Goal: Task Accomplishment & Management: Use online tool/utility

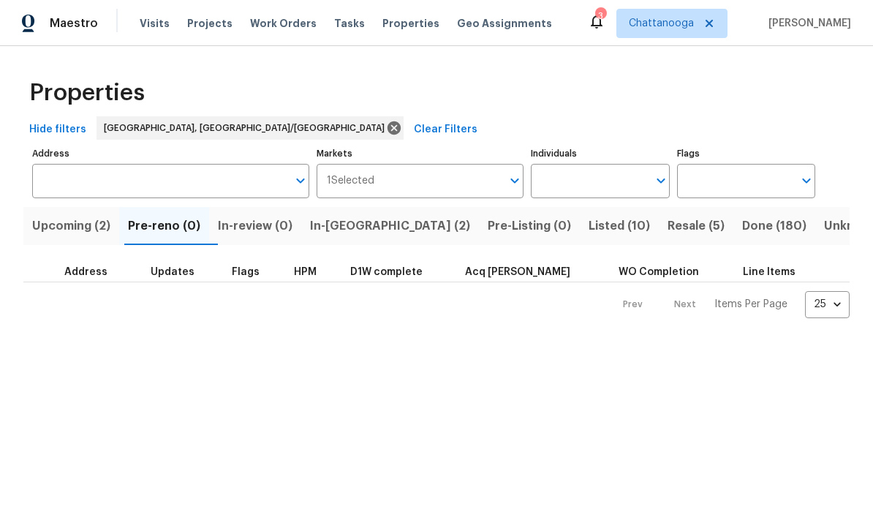
click at [589, 228] on span "Listed (10)" at bounding box center [619, 226] width 61 height 20
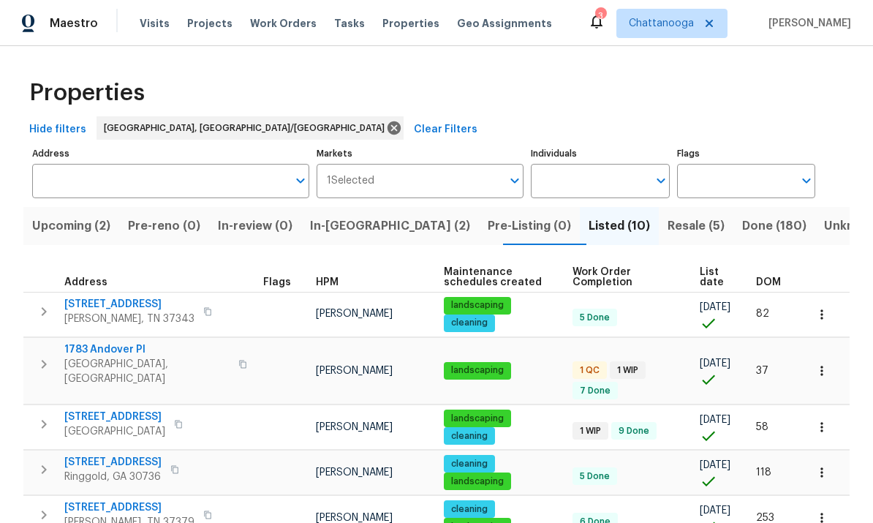
click at [97, 347] on span "1783 Andover Pl" at bounding box center [146, 349] width 165 height 15
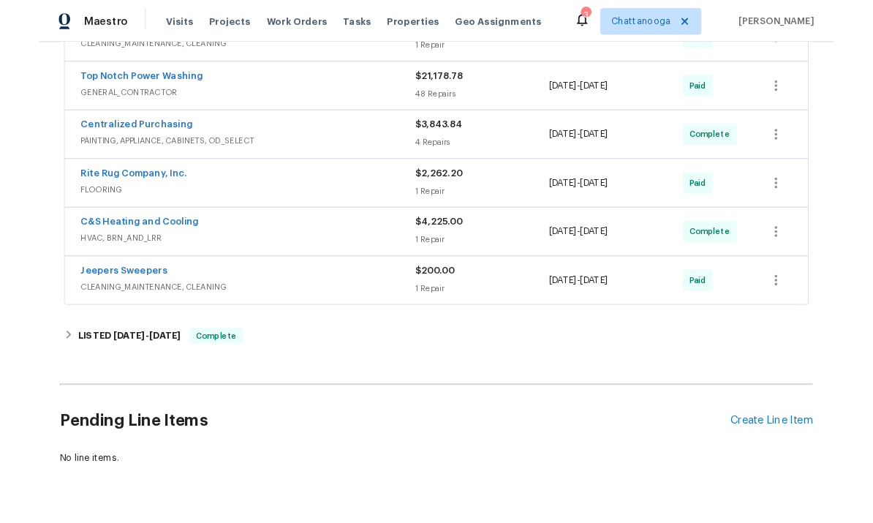
scroll to position [418, 0]
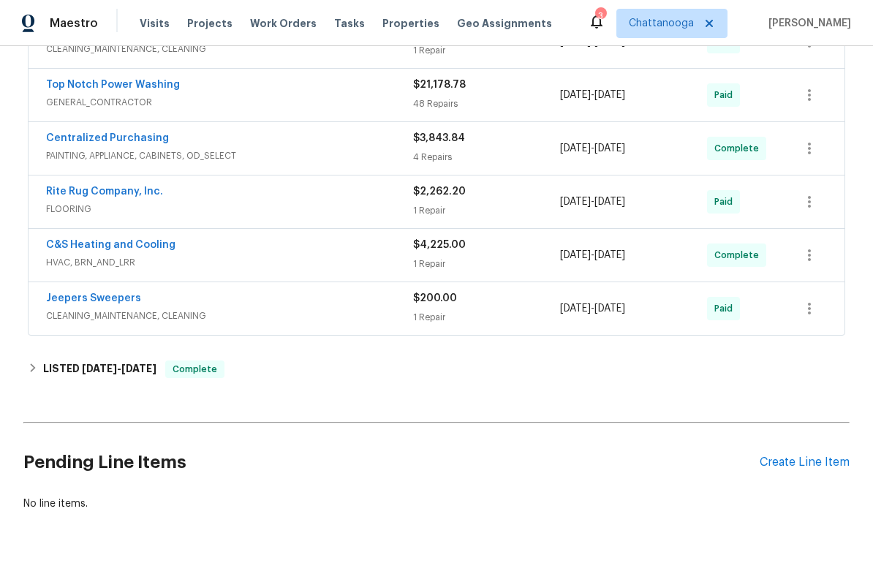
click at [834, 462] on div "Create Line Item" at bounding box center [805, 463] width 90 height 14
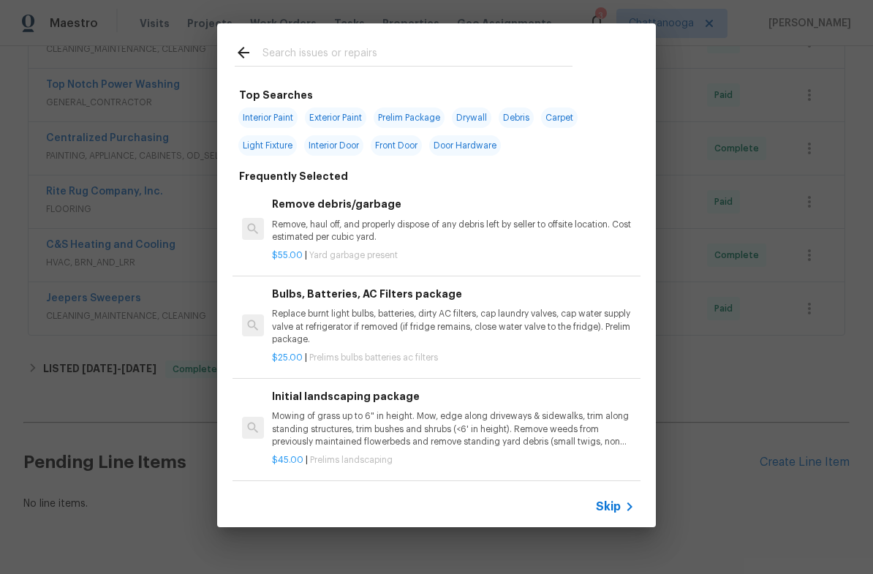
click at [424, 55] on input "text" at bounding box center [418, 55] width 310 height 22
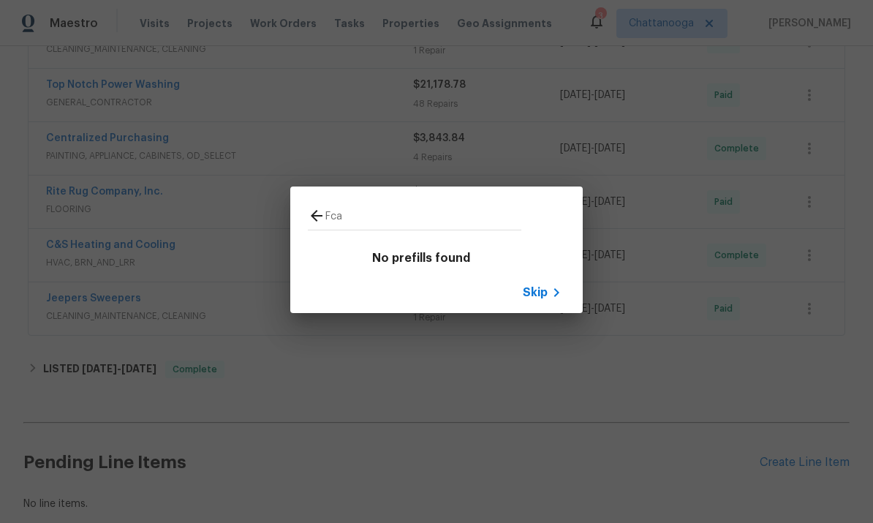
type input "Fca"
click at [313, 209] on icon at bounding box center [317, 216] width 18 height 18
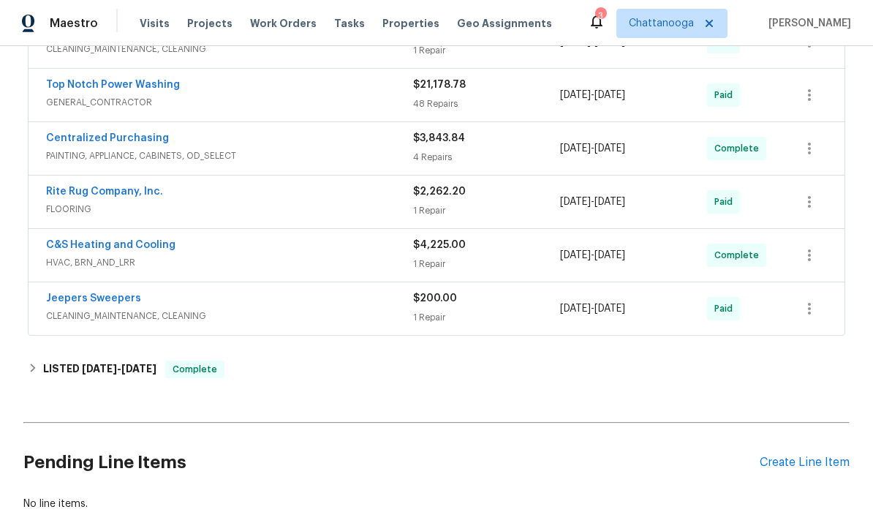
click at [830, 467] on div "Create Line Item" at bounding box center [805, 463] width 90 height 14
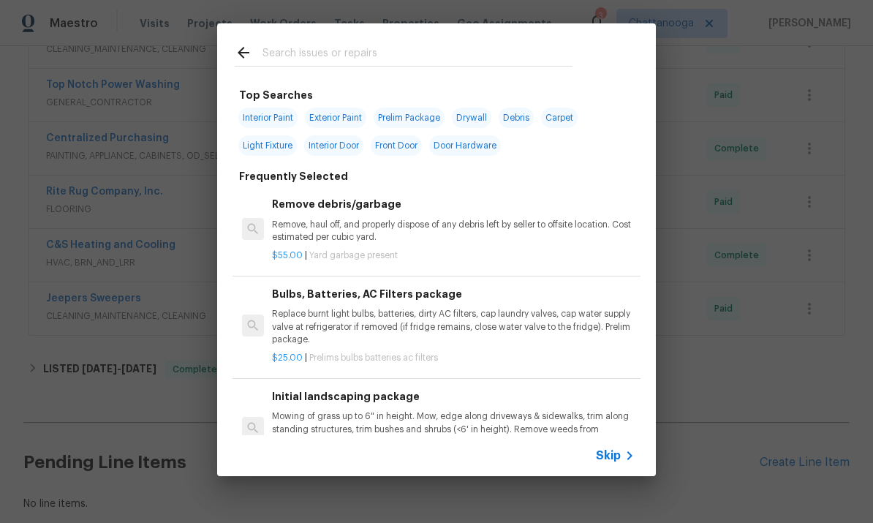
click at [279, 45] on input "text" at bounding box center [418, 55] width 310 height 22
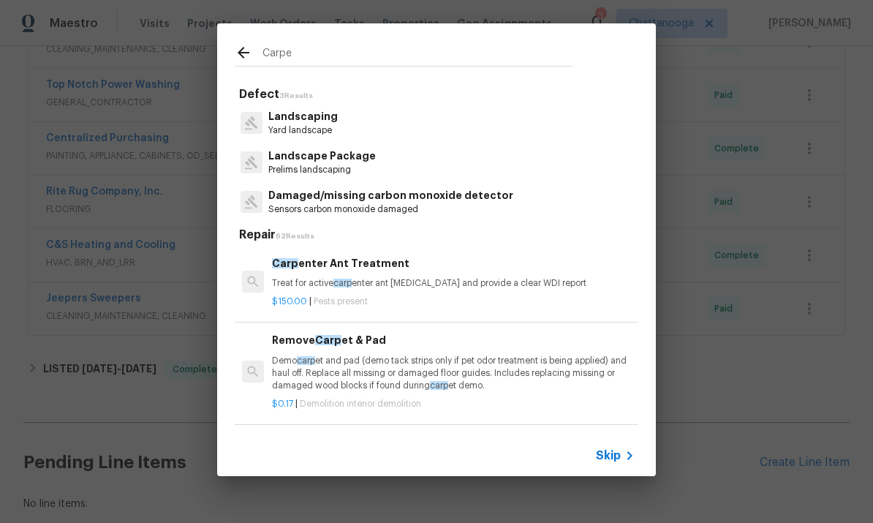
type input "Carpet"
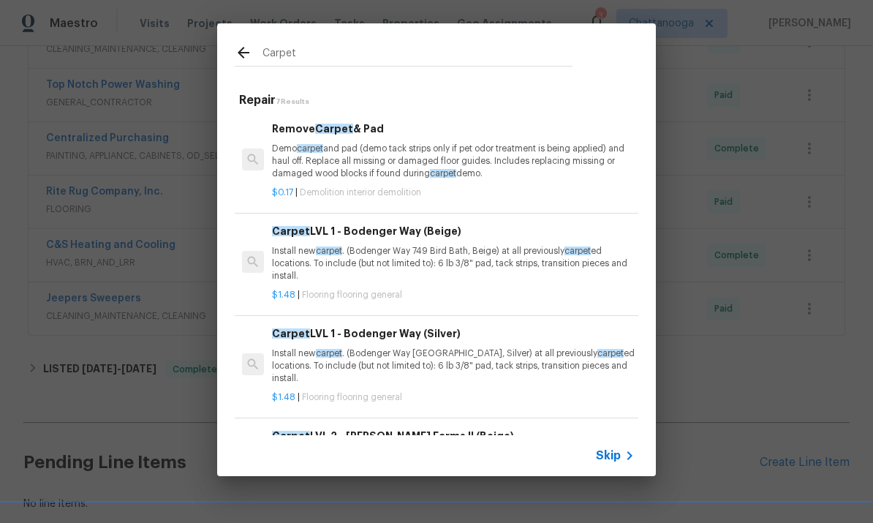
click at [484, 360] on p "Install new carpet . (Bodenger Way [GEOGRAPHIC_DATA], Silver) at all previously…" at bounding box center [453, 365] width 363 height 37
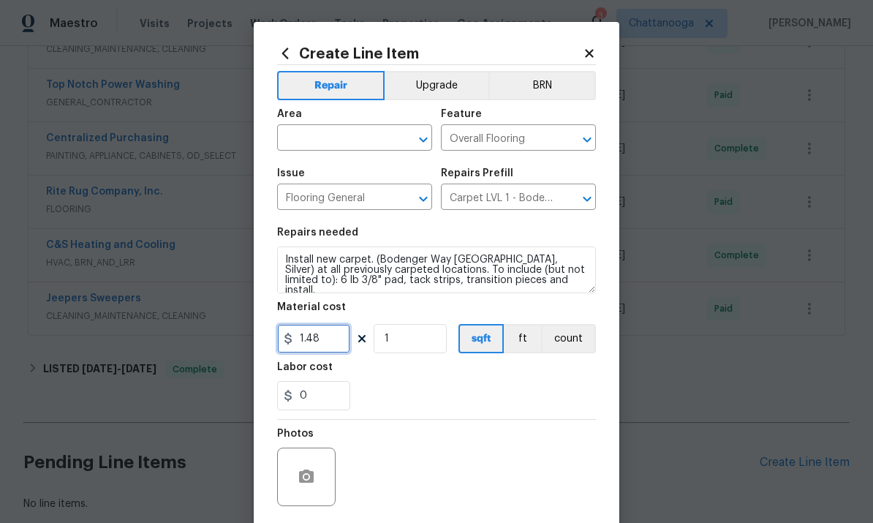
click at [331, 347] on input "1.48" at bounding box center [313, 338] width 73 height 29
type input "125"
click at [304, 139] on input "text" at bounding box center [334, 139] width 114 height 23
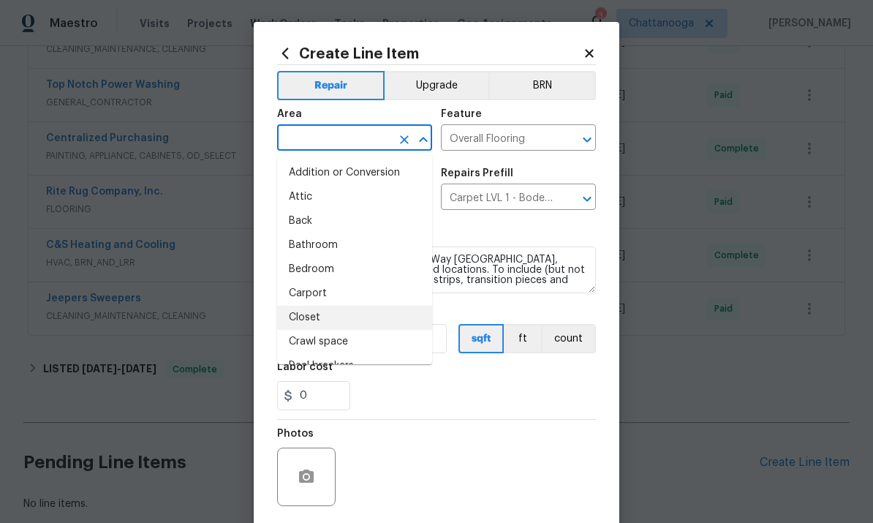
click at [305, 313] on li "Closet" at bounding box center [354, 318] width 155 height 24
type input "Closet"
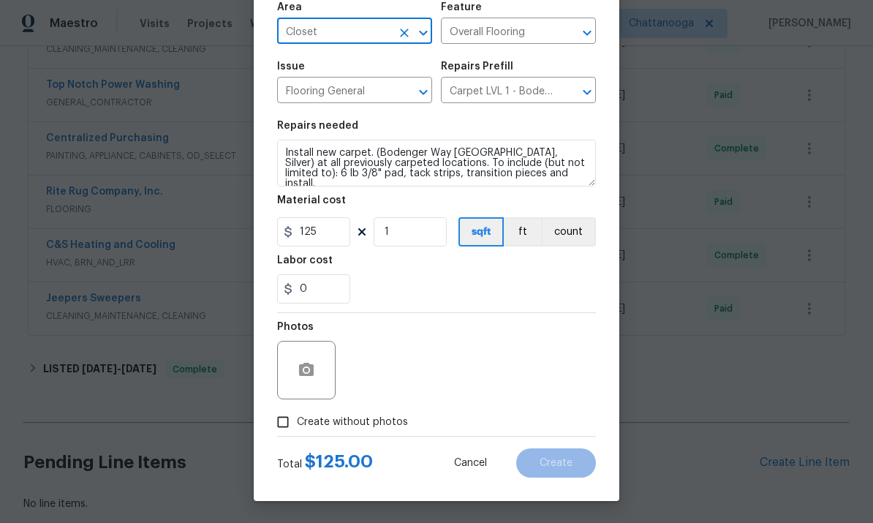
scroll to position [110, 0]
click at [356, 424] on span "Create without photos" at bounding box center [352, 422] width 111 height 15
click at [297, 424] on input "Create without photos" at bounding box center [283, 422] width 28 height 28
checkbox input "true"
click at [376, 375] on textarea at bounding box center [471, 370] width 249 height 59
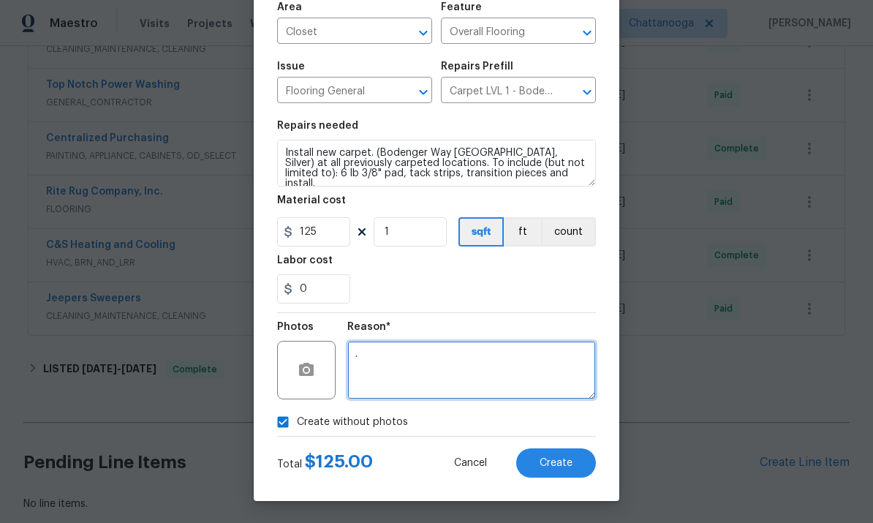
type textarea "."
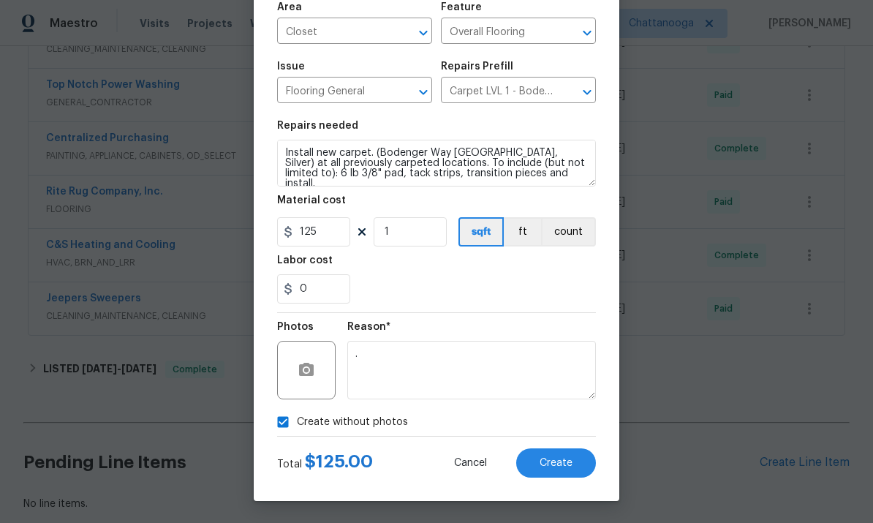
click at [539, 279] on div "0" at bounding box center [436, 288] width 319 height 29
click at [560, 466] on span "Create" at bounding box center [556, 463] width 33 height 11
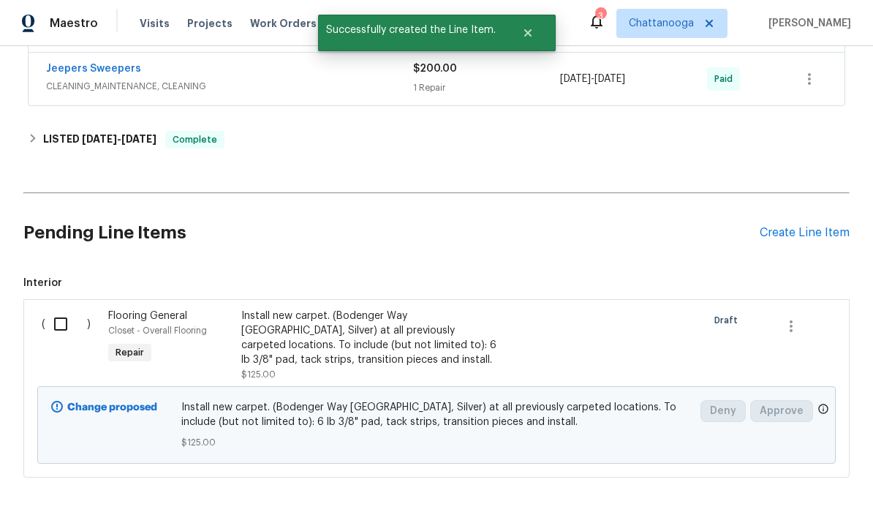
scroll to position [647, 0]
click at [55, 325] on input "checkbox" at bounding box center [66, 324] width 42 height 31
checkbox input "true"
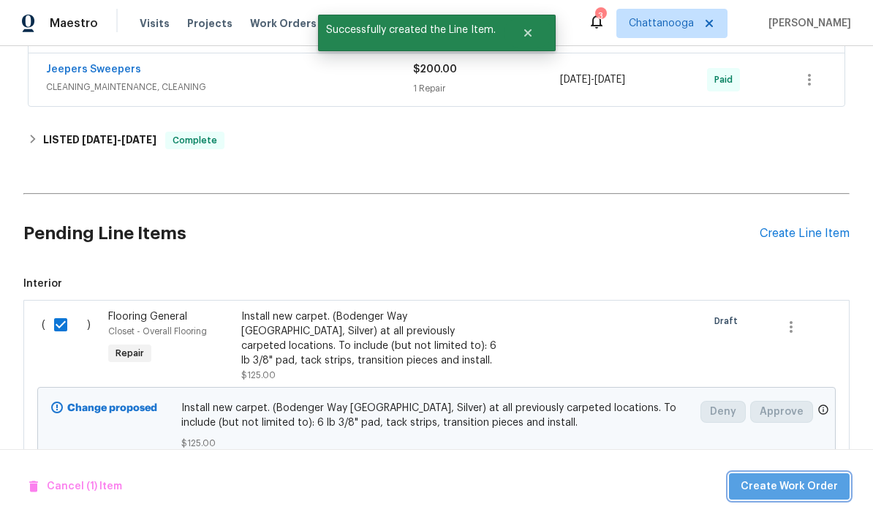
click at [821, 484] on span "Create Work Order" at bounding box center [789, 487] width 97 height 18
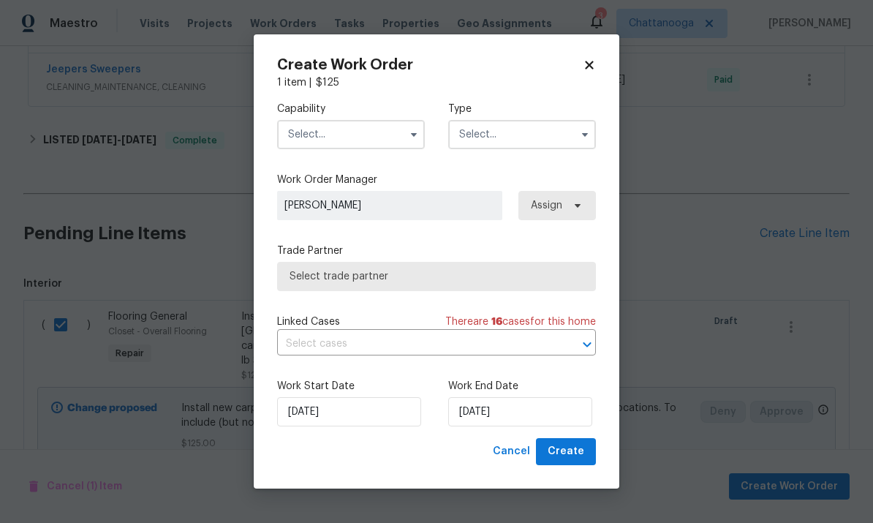
click at [321, 136] on input "text" at bounding box center [351, 134] width 148 height 29
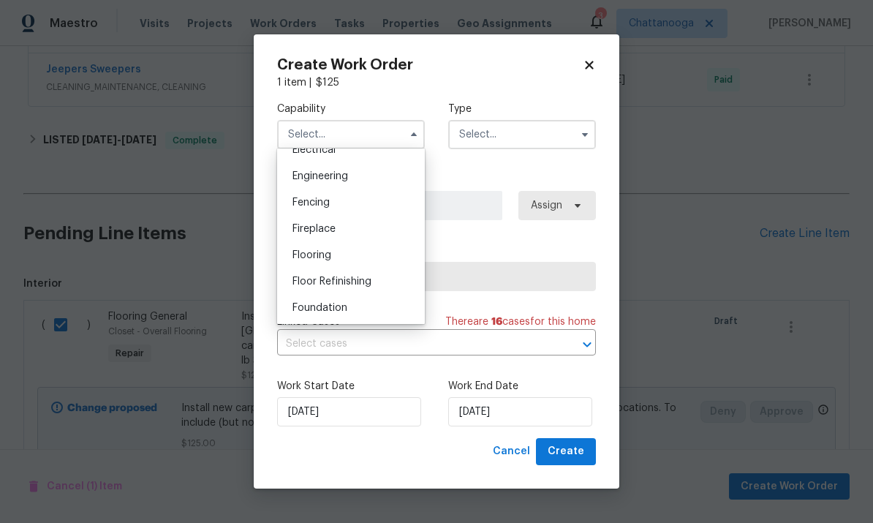
scroll to position [479, 0]
click at [351, 257] on div "Flooring" at bounding box center [351, 254] width 140 height 26
type input "Flooring"
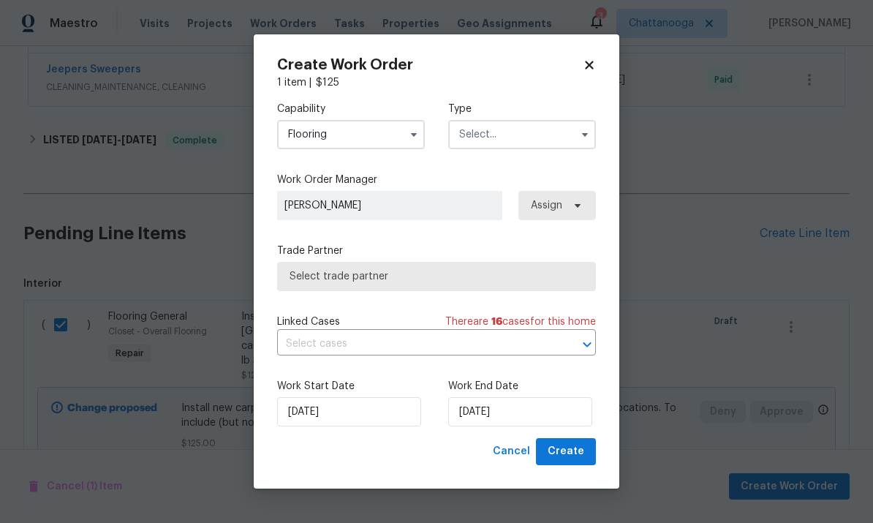
click at [549, 128] on input "text" at bounding box center [522, 134] width 148 height 29
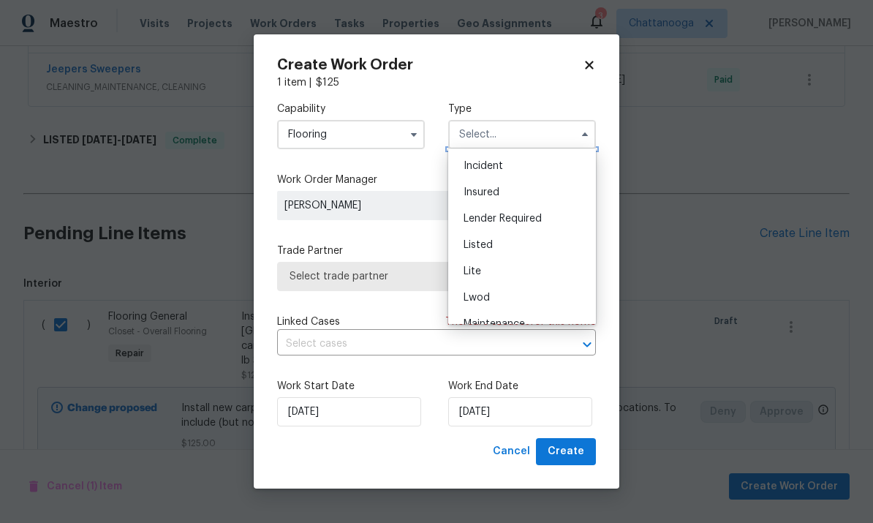
scroll to position [79, 0]
click at [531, 245] on div "Listed" at bounding box center [522, 244] width 140 height 26
type input "Listed"
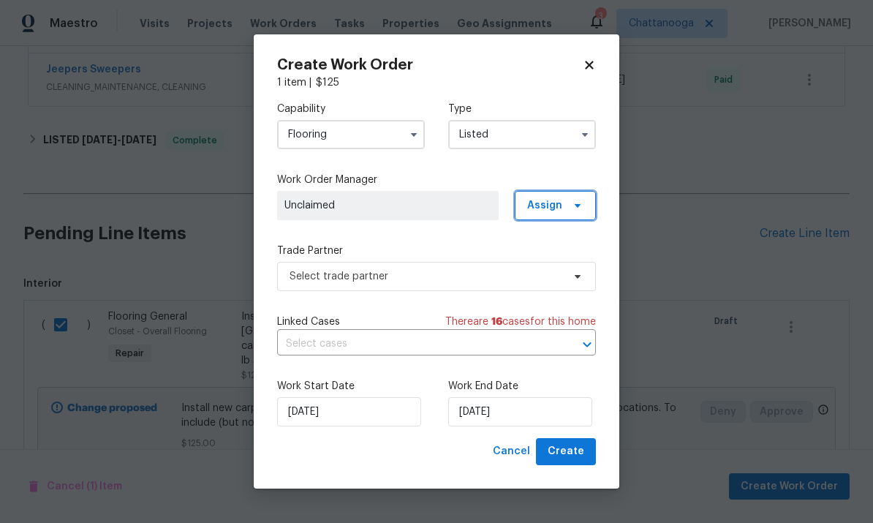
click at [591, 205] on span "Assign" at bounding box center [555, 205] width 81 height 29
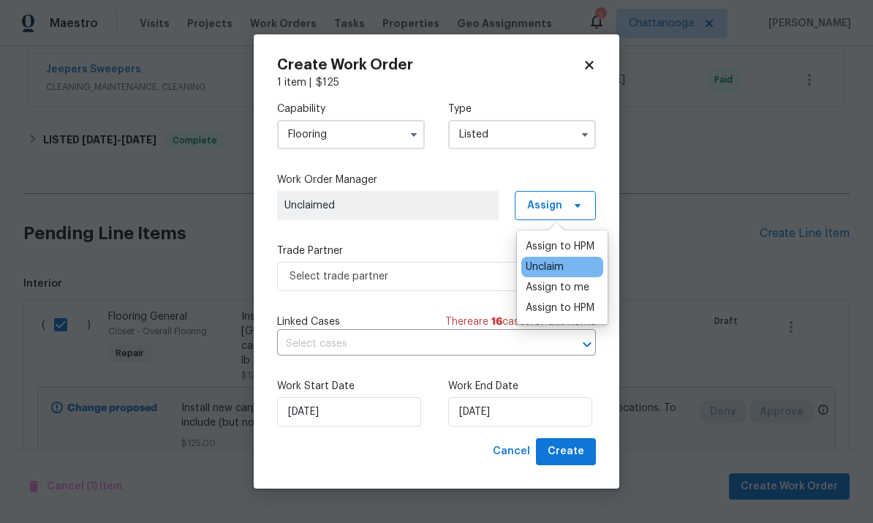
click at [574, 302] on div "Assign to HPM" at bounding box center [560, 308] width 69 height 15
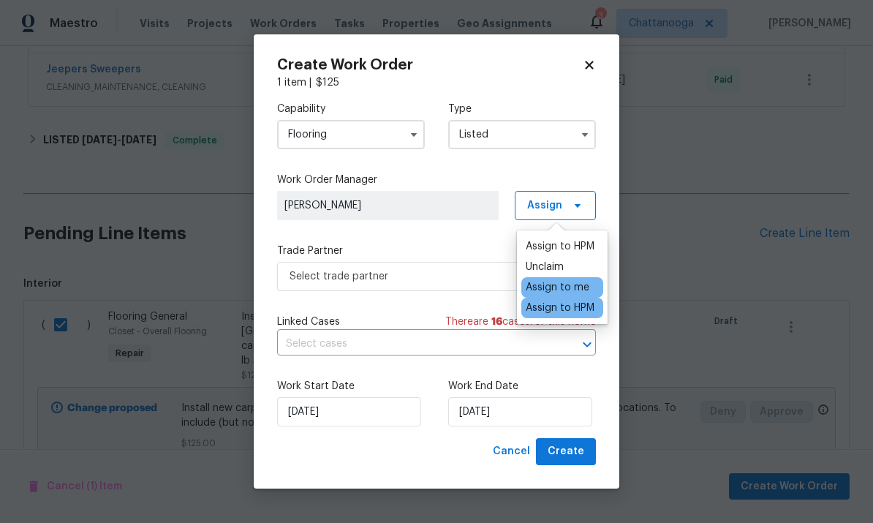
click at [435, 312] on div "Capability Flooring Type Listed Work Order Manager [PERSON_NAME] Assign Trade P…" at bounding box center [436, 264] width 319 height 348
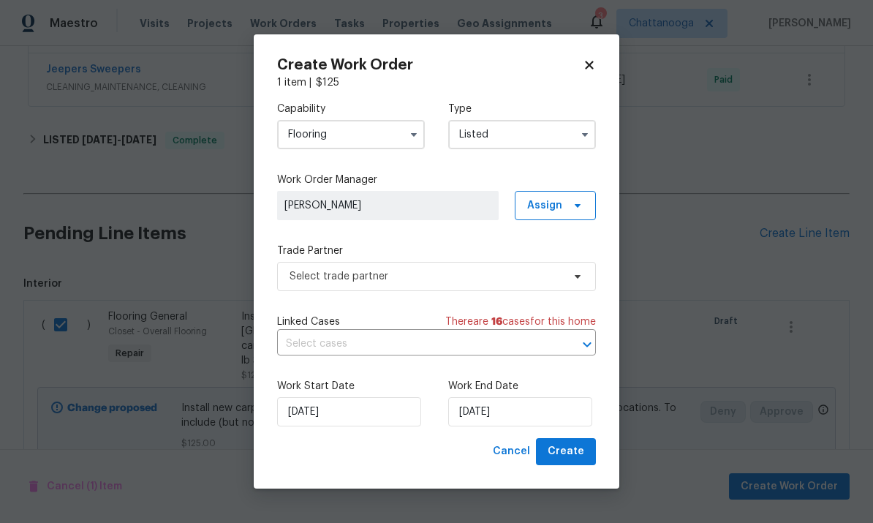
click at [424, 337] on input "text" at bounding box center [416, 344] width 278 height 23
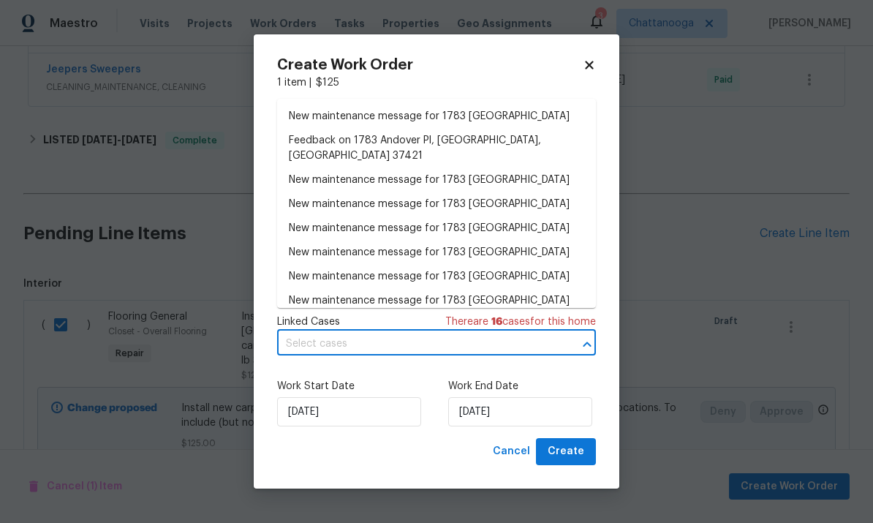
click at [421, 376] on div "Work Start Date [DATE] Work End Date [DATE]" at bounding box center [436, 402] width 319 height 71
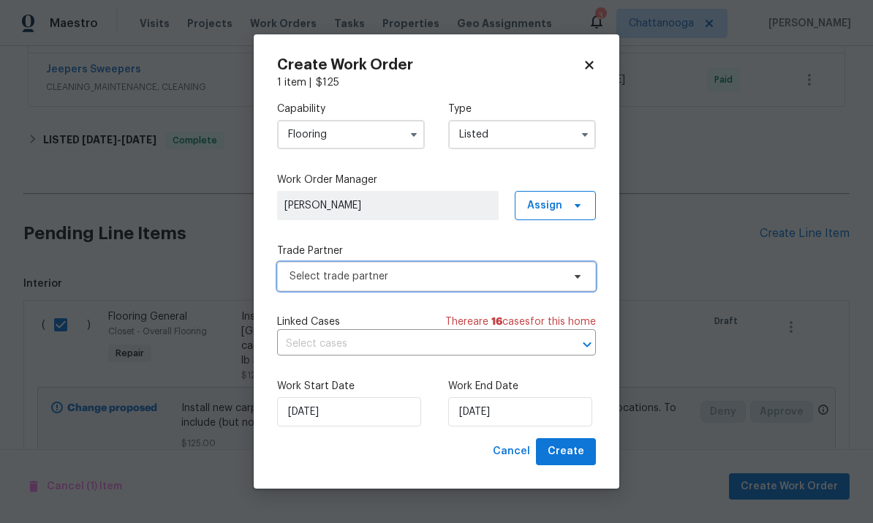
click at [493, 267] on span "Select trade partner" at bounding box center [436, 276] width 319 height 29
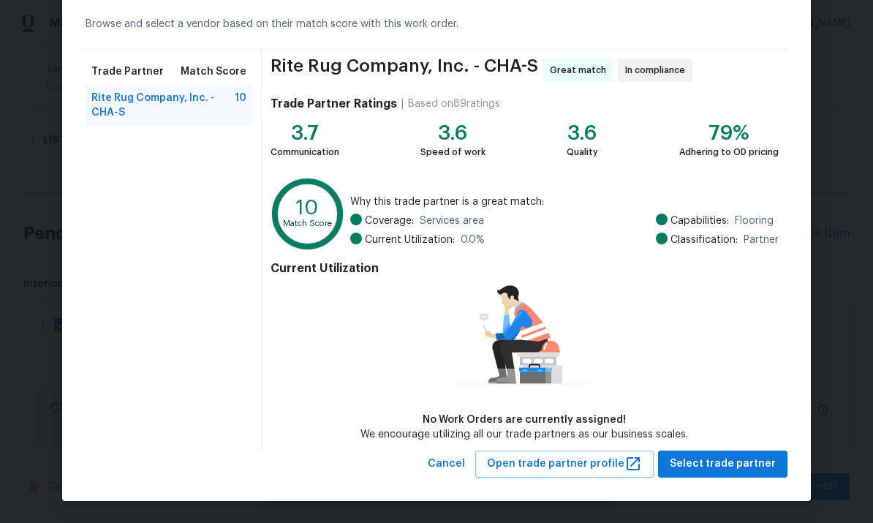
scroll to position [63, 0]
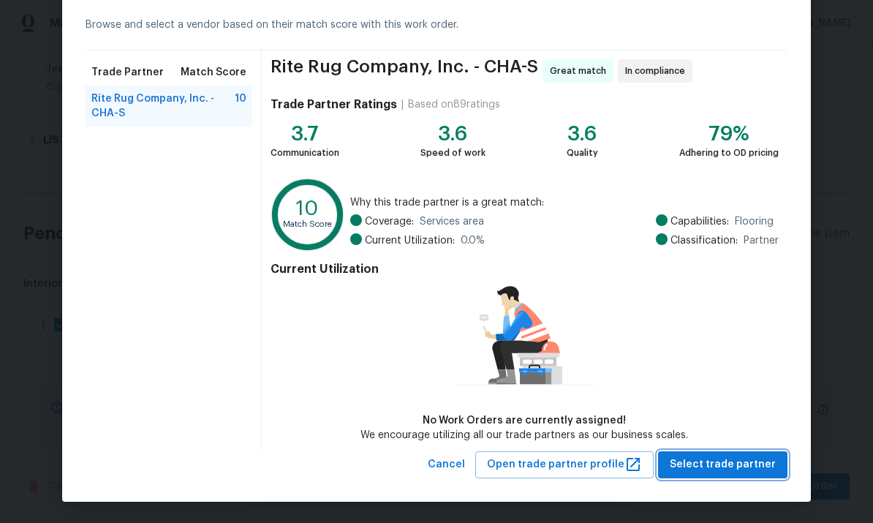
click at [742, 467] on span "Select trade partner" at bounding box center [723, 465] width 106 height 18
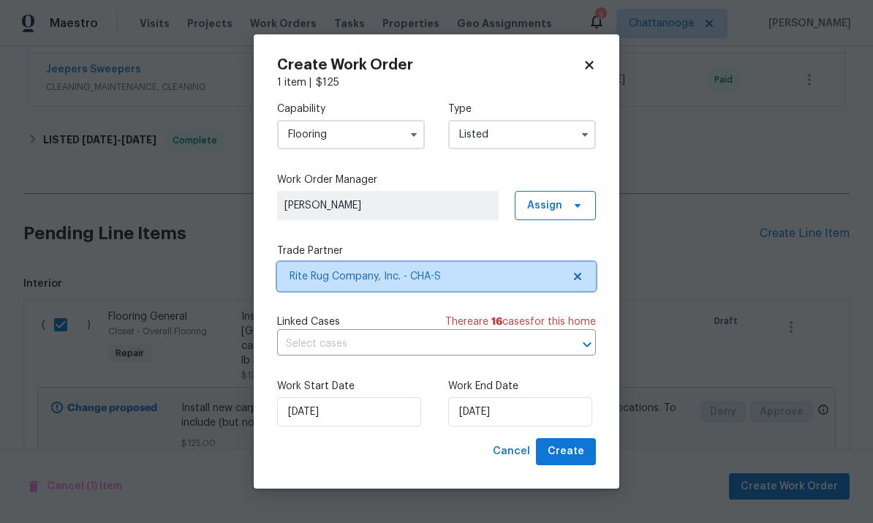
scroll to position [0, 0]
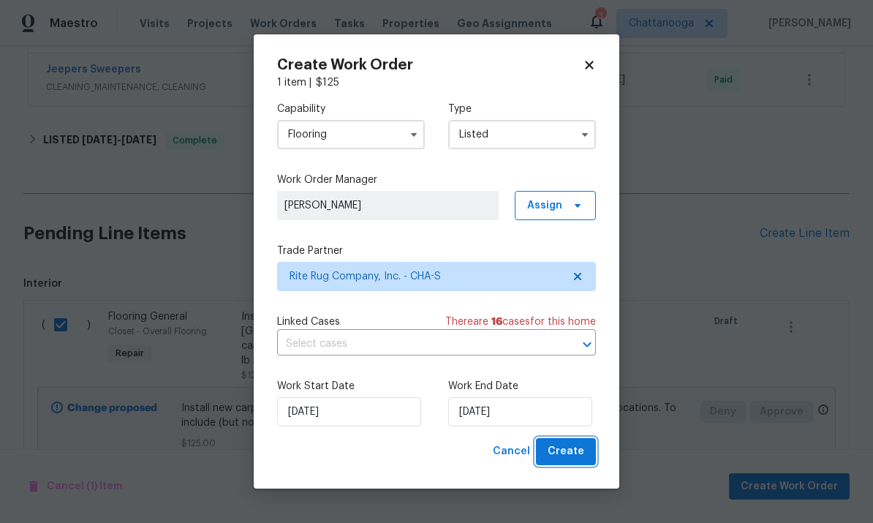
click at [574, 458] on span "Create" at bounding box center [566, 452] width 37 height 18
checkbox input "false"
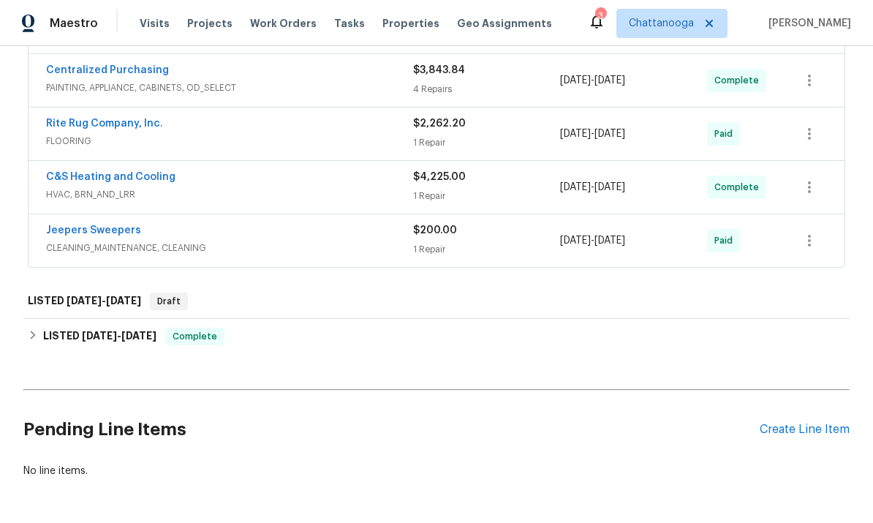
scroll to position [486, 0]
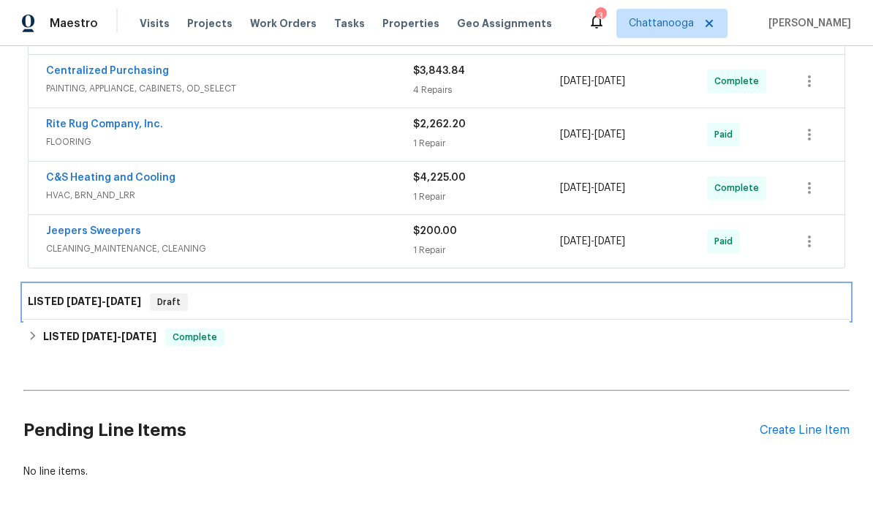
click at [57, 304] on h6 "LISTED [DATE] - [DATE]" at bounding box center [84, 302] width 113 height 18
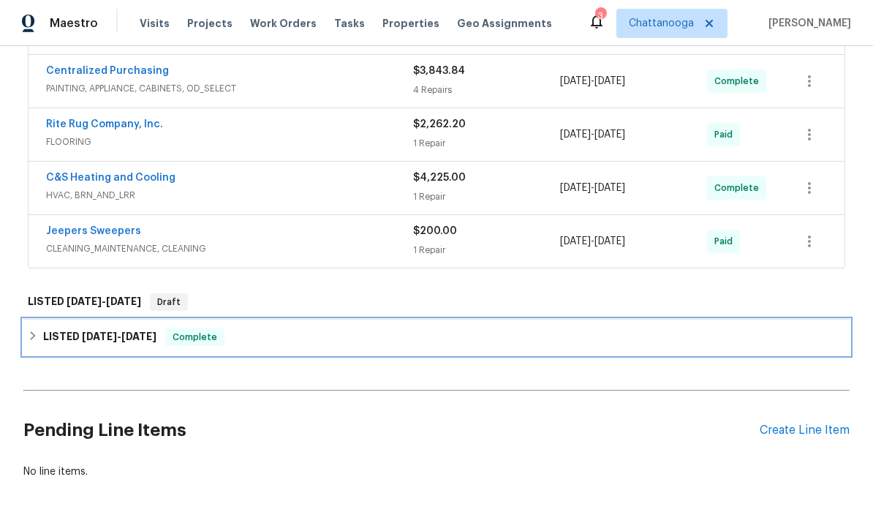
click at [47, 345] on h6 "LISTED [DATE] - [DATE]" at bounding box center [99, 337] width 113 height 18
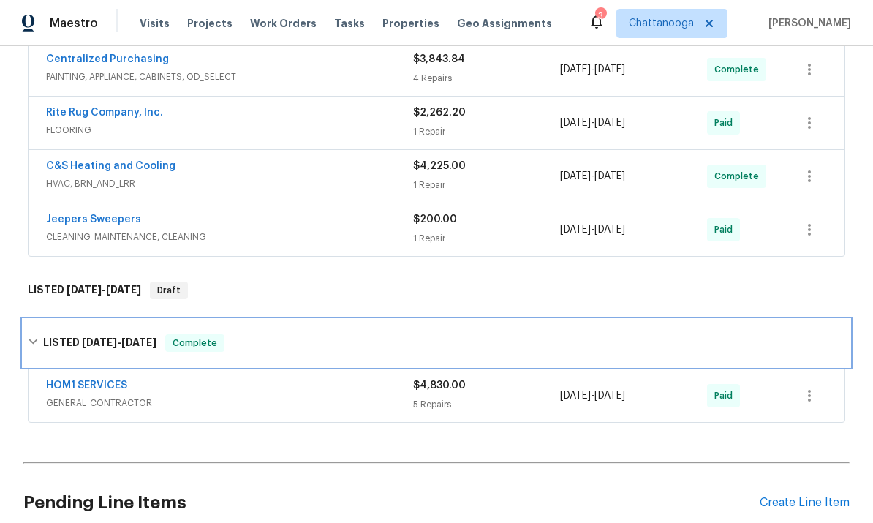
scroll to position [446, 0]
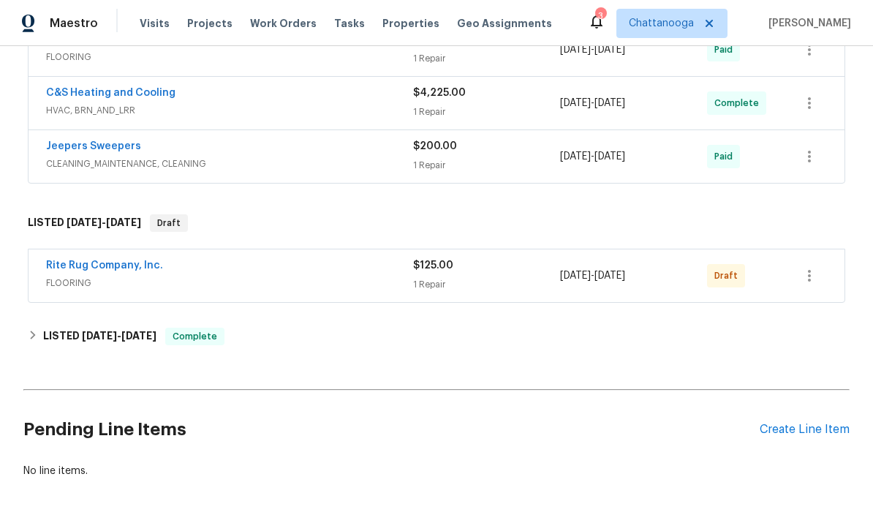
scroll to position [570, 0]
click at [816, 282] on icon "button" at bounding box center [810, 277] width 18 height 18
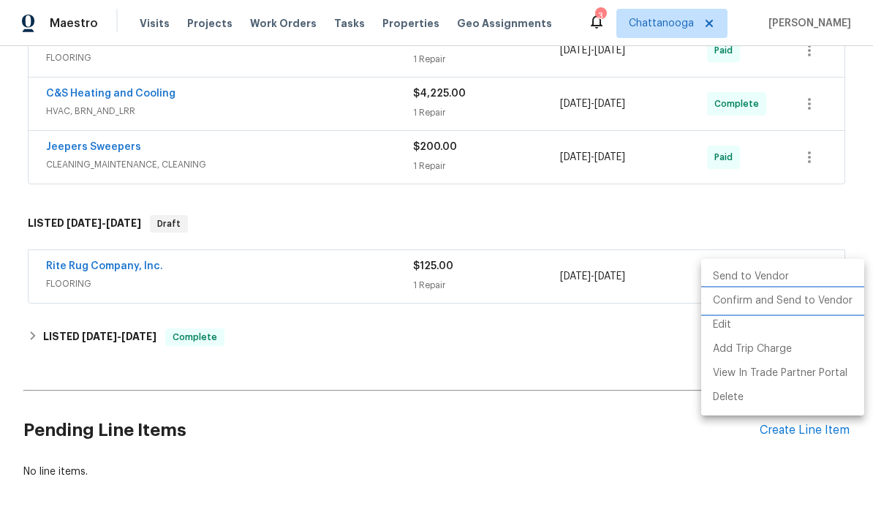
click at [816, 301] on li "Confirm and Send to Vendor" at bounding box center [783, 301] width 163 height 24
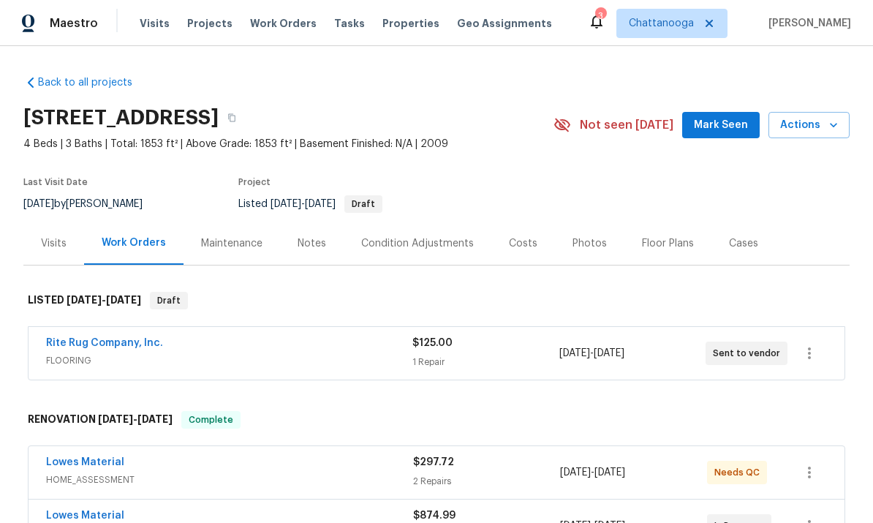
scroll to position [0, 0]
click at [383, 17] on span "Properties" at bounding box center [411, 23] width 57 height 15
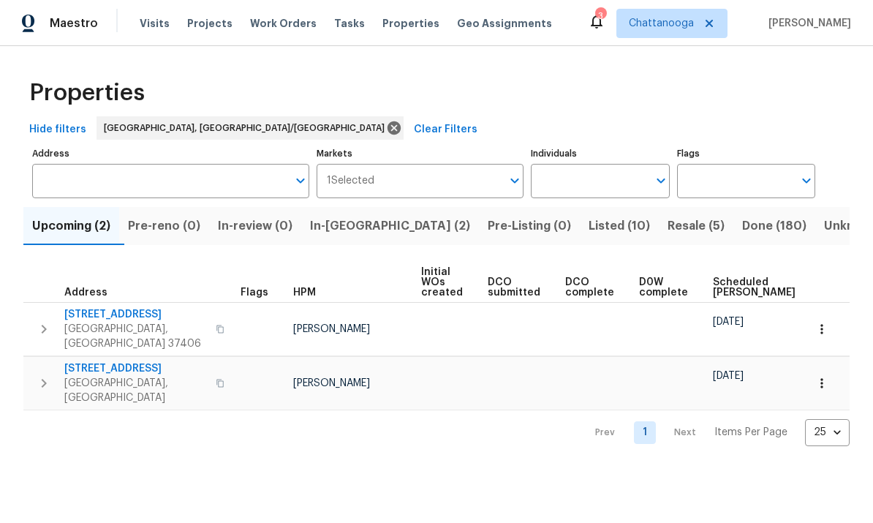
click at [372, 228] on span "In-reno (2)" at bounding box center [390, 226] width 160 height 20
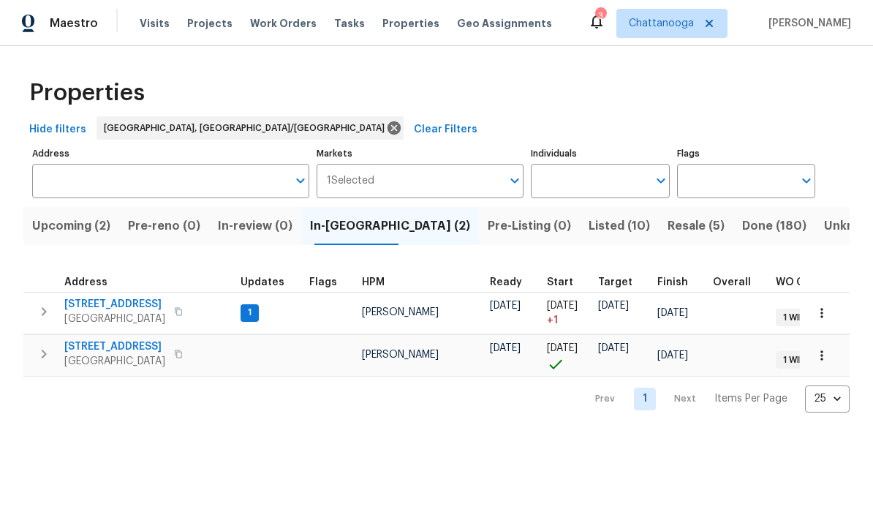
click at [91, 307] on span "232 Greenfield Dr" at bounding box center [114, 304] width 101 height 15
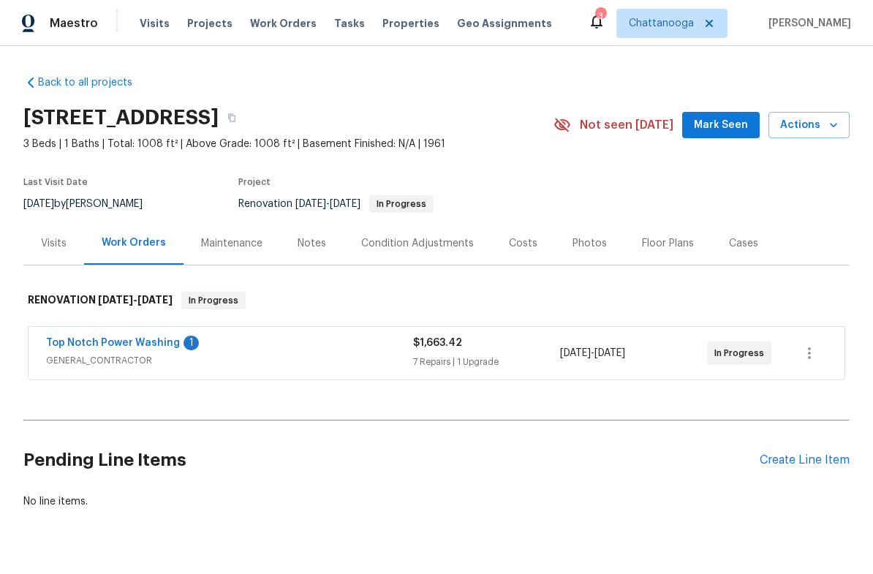
click at [75, 346] on link "Top Notch Power Washing" at bounding box center [113, 343] width 134 height 10
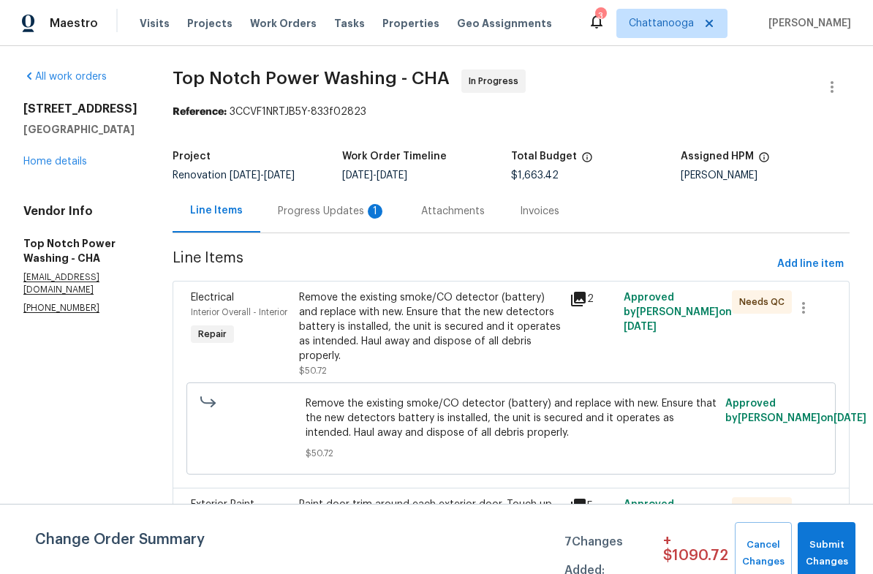
click at [331, 215] on div "Progress Updates 1" at bounding box center [332, 211] width 108 height 15
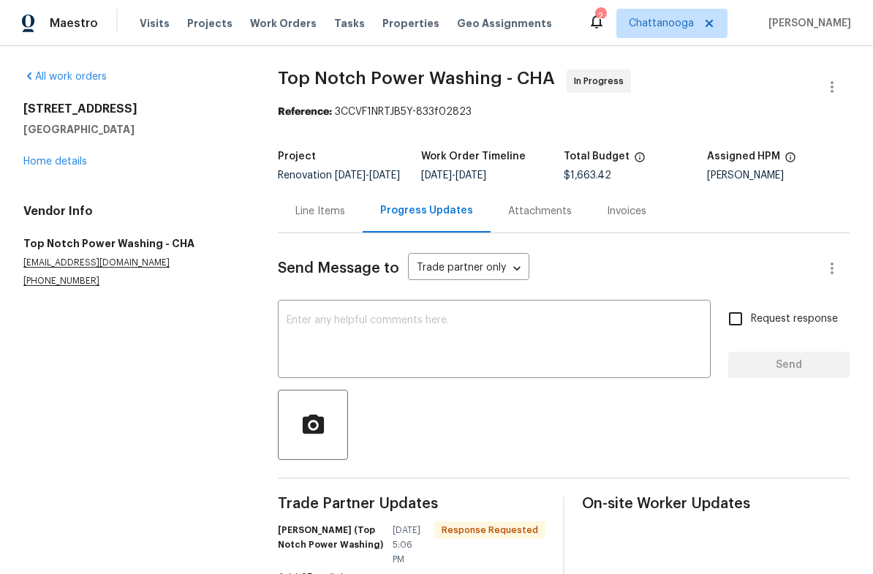
click at [440, 354] on textarea at bounding box center [494, 340] width 415 height 51
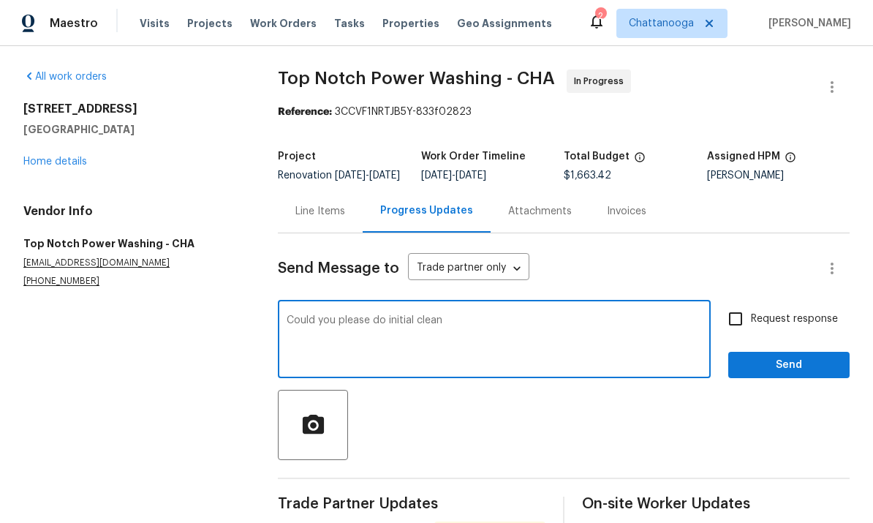
type textarea "Could you please do initial clean"
click at [734, 334] on input "Request response" at bounding box center [736, 319] width 31 height 31
checkbox input "true"
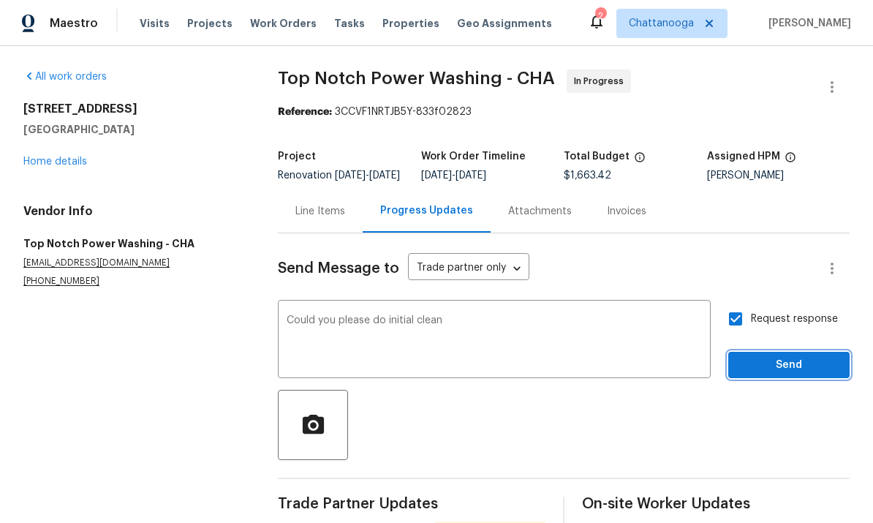
click at [786, 372] on span "Send" at bounding box center [789, 365] width 98 height 18
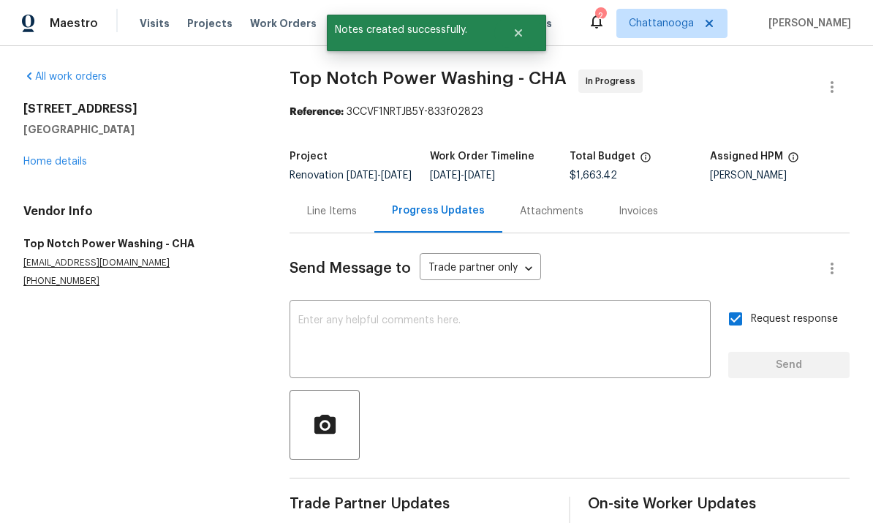
click at [39, 157] on link "Home details" at bounding box center [55, 162] width 64 height 10
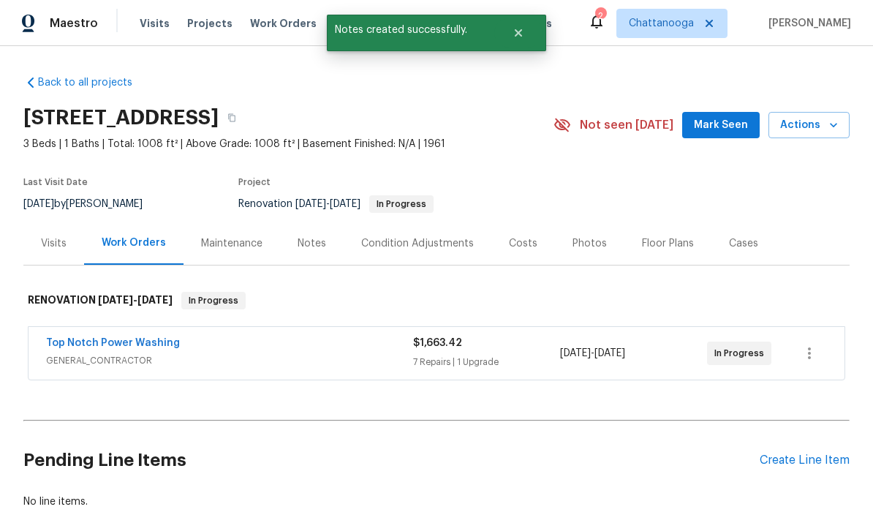
click at [77, 343] on link "Top Notch Power Washing" at bounding box center [113, 343] width 134 height 10
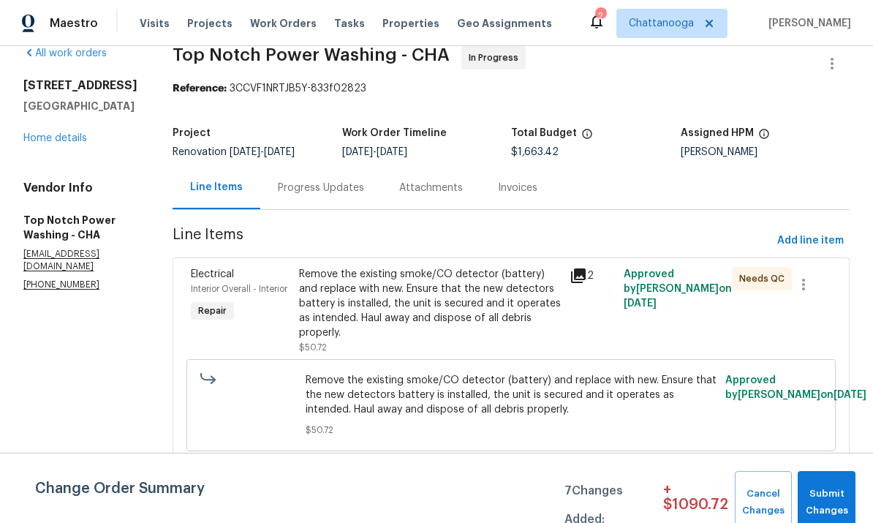
scroll to position [35, 0]
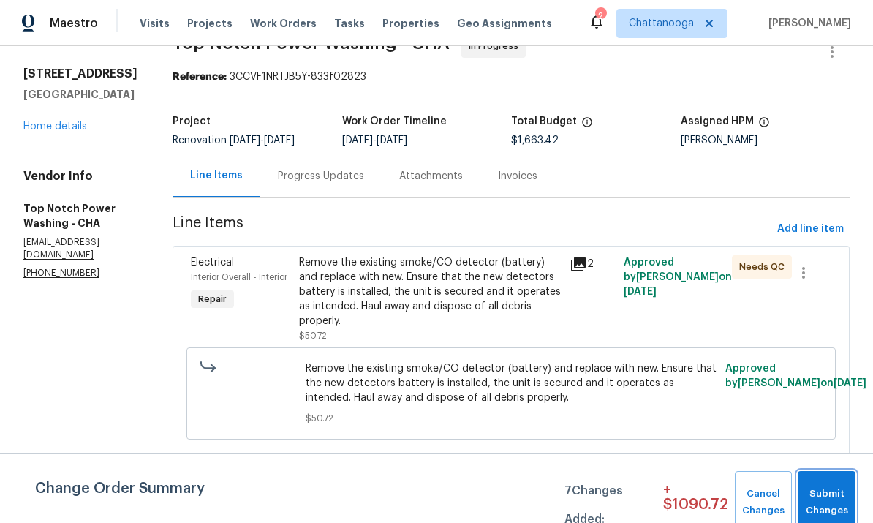
click at [832, 492] on span "Submit Changes" at bounding box center [826, 503] width 43 height 34
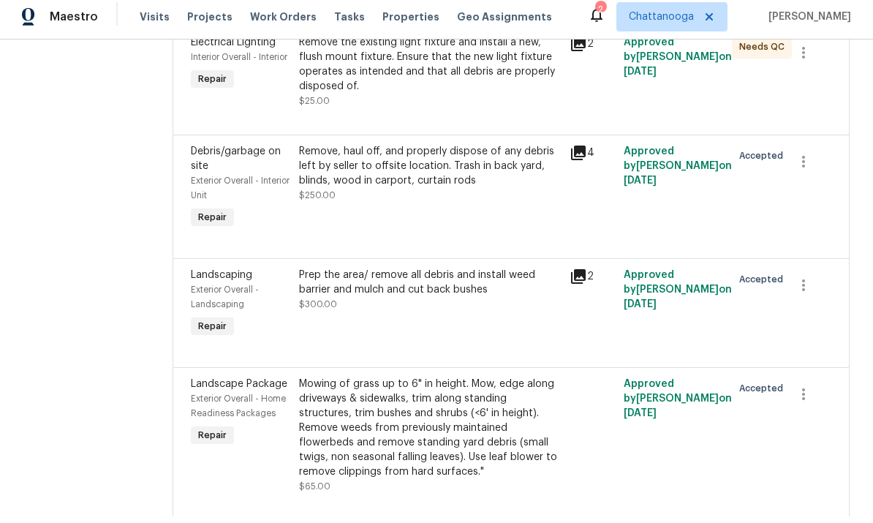
scroll to position [0, 0]
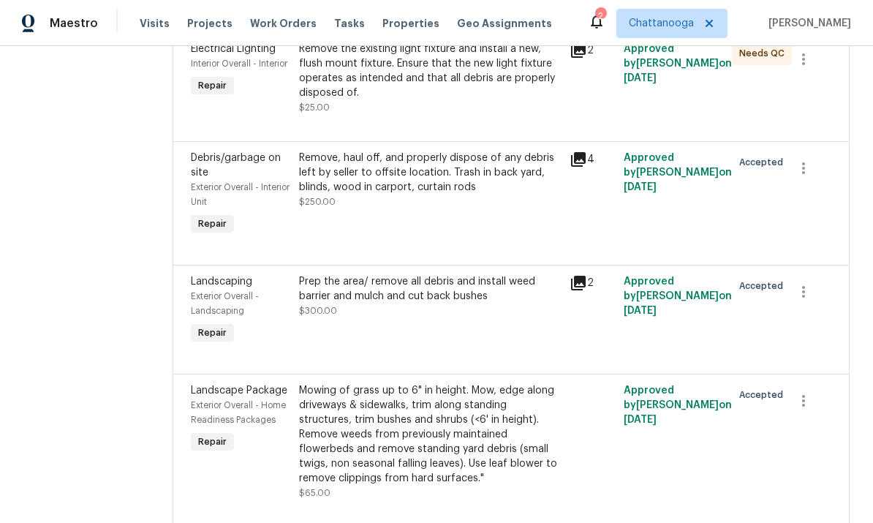
click at [448, 92] on div "Remove the existing light fixture and install a new, flush mount fixture. Ensur…" at bounding box center [430, 71] width 262 height 59
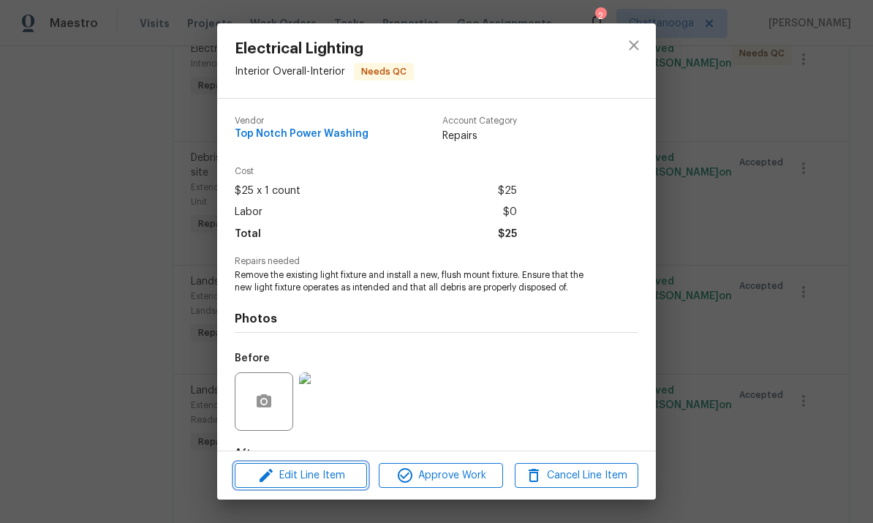
click at [328, 478] on span "Edit Line Item" at bounding box center [301, 476] width 124 height 18
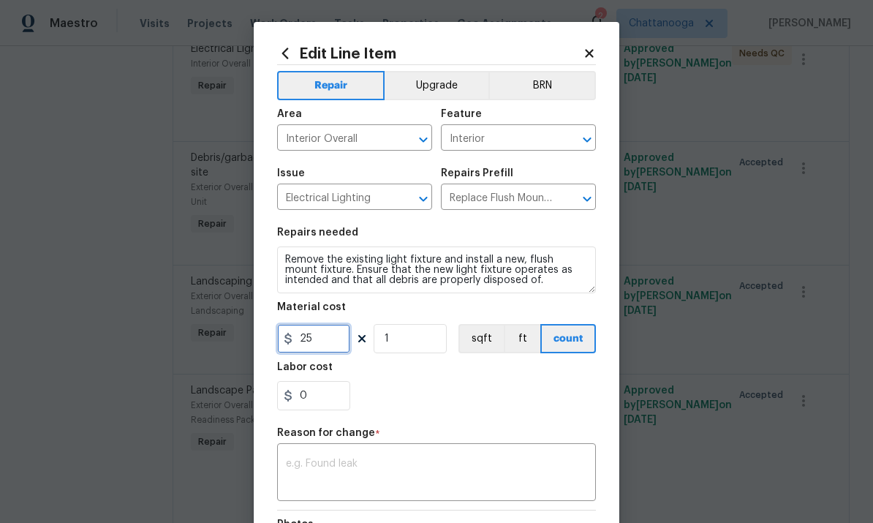
click at [323, 344] on input "25" at bounding box center [313, 338] width 73 height 29
type input "50"
click at [507, 390] on div "0" at bounding box center [436, 395] width 319 height 29
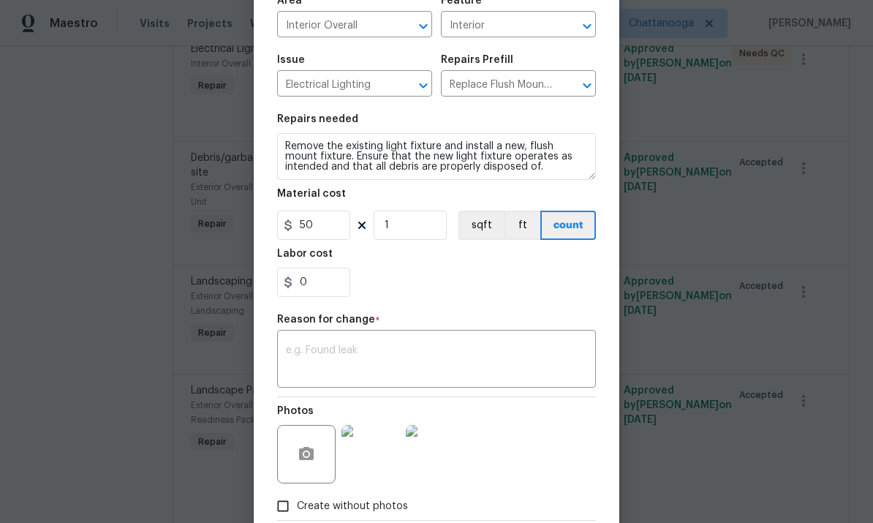
scroll to position [138, 0]
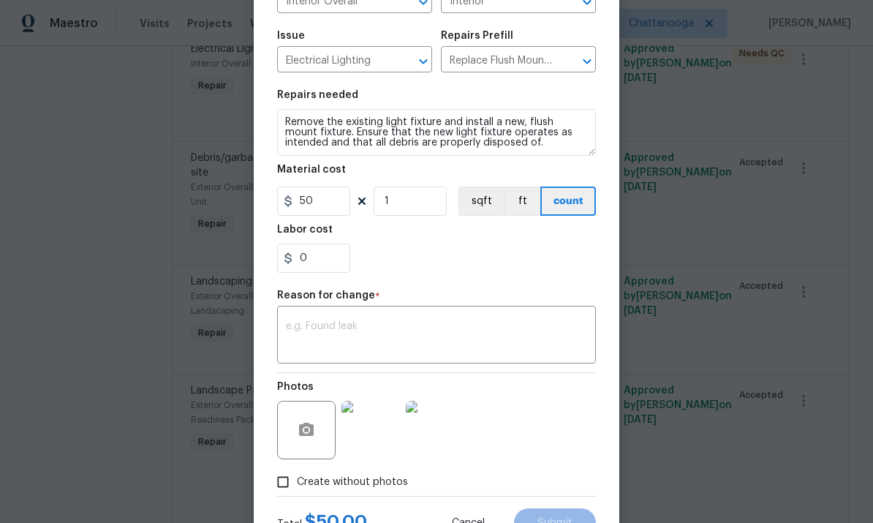
click at [476, 346] on textarea at bounding box center [436, 336] width 301 height 31
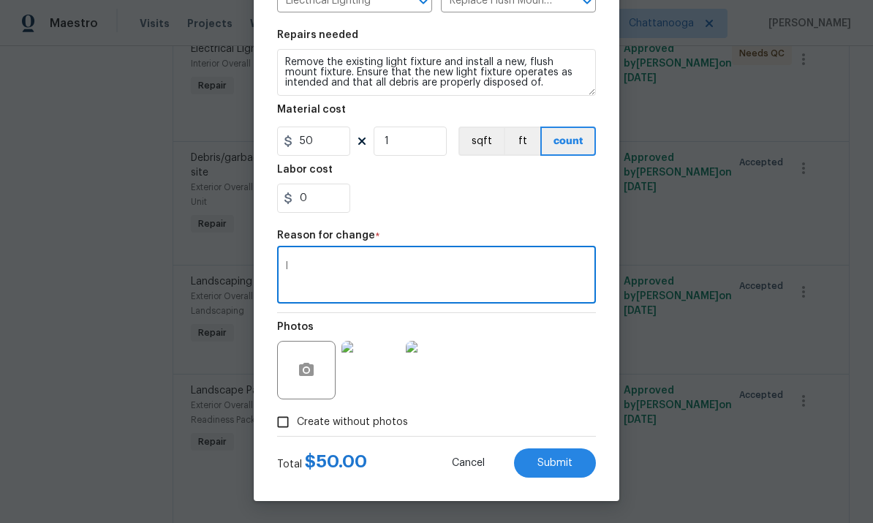
scroll to position [200, 0]
type textarea "l"
click at [570, 356] on div "Photos" at bounding box center [436, 360] width 319 height 95
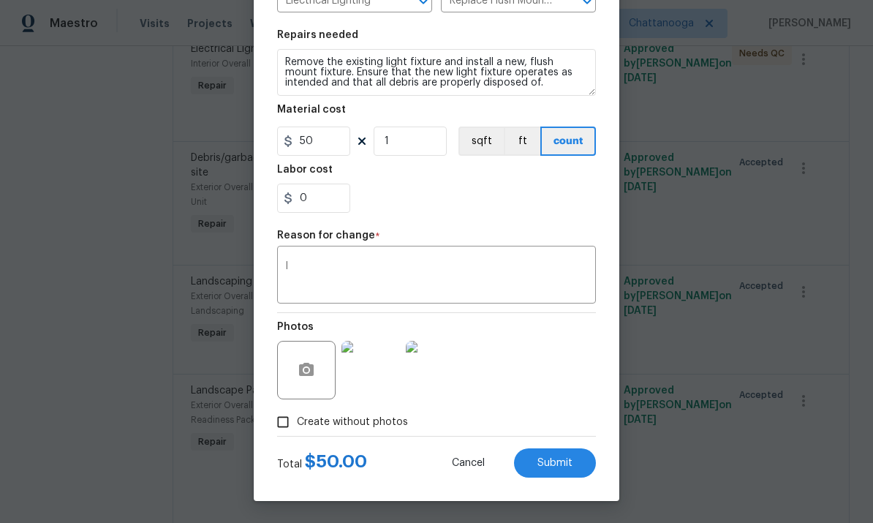
click at [574, 454] on button "Submit" at bounding box center [555, 462] width 82 height 29
type input "25"
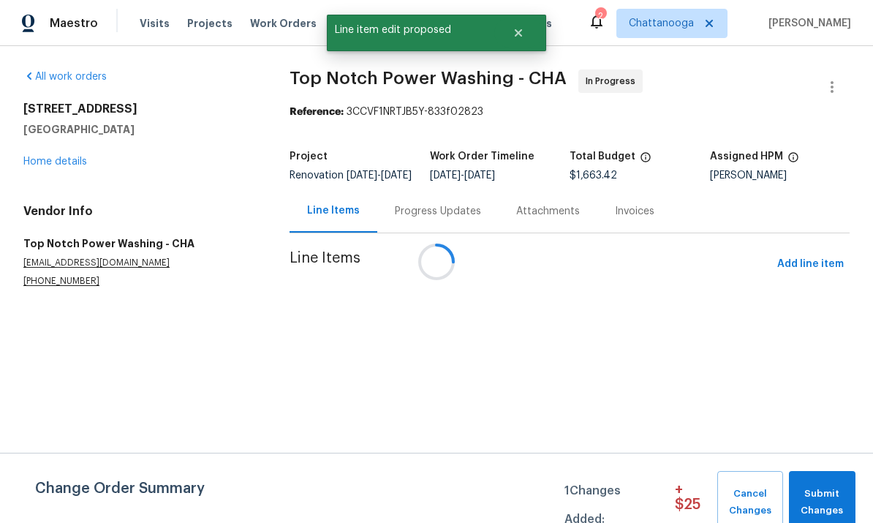
scroll to position [0, 0]
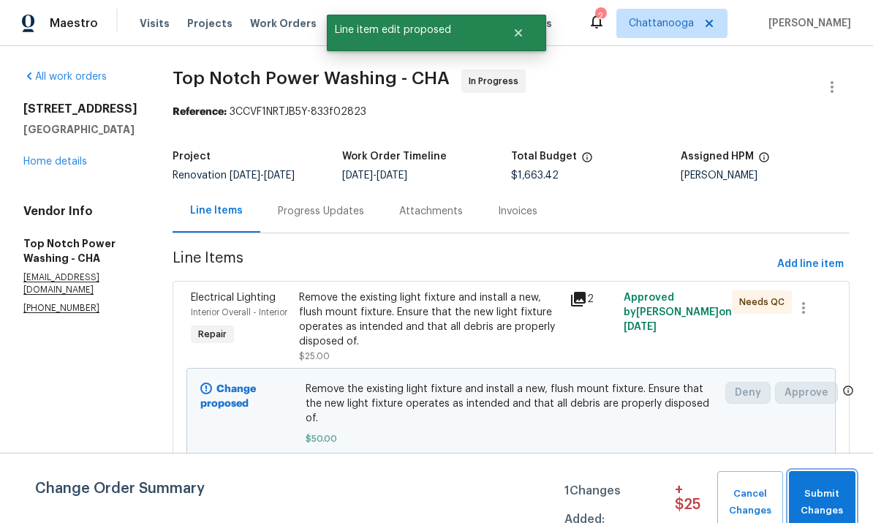
click at [840, 489] on span "Submit Changes" at bounding box center [823, 503] width 52 height 34
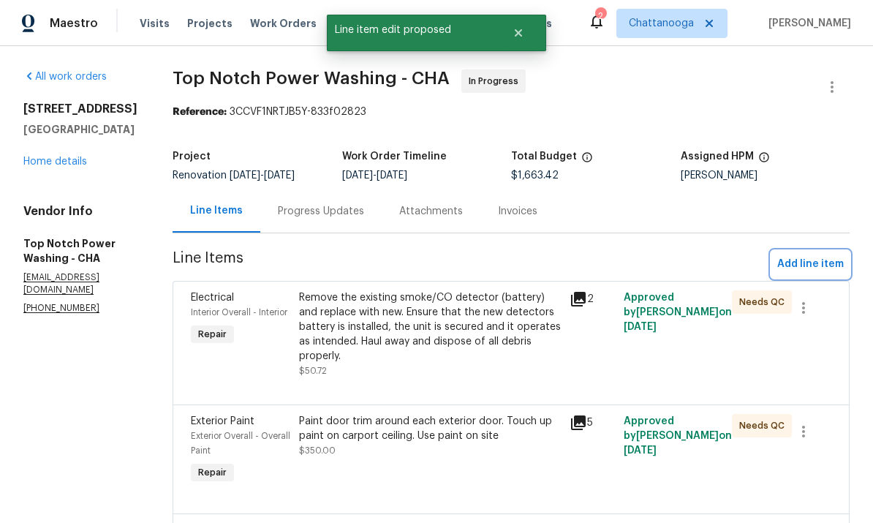
click at [816, 257] on span "Add line item" at bounding box center [811, 264] width 67 height 18
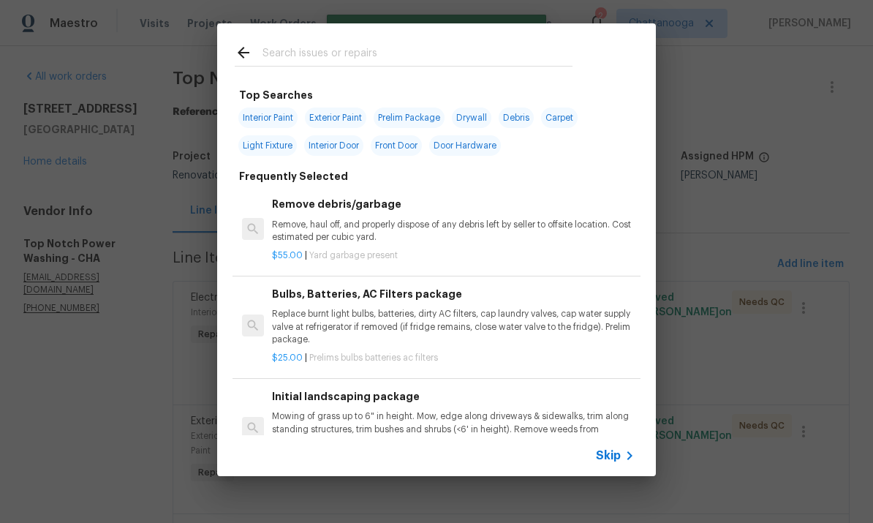
click at [461, 52] on input "text" at bounding box center [418, 55] width 310 height 22
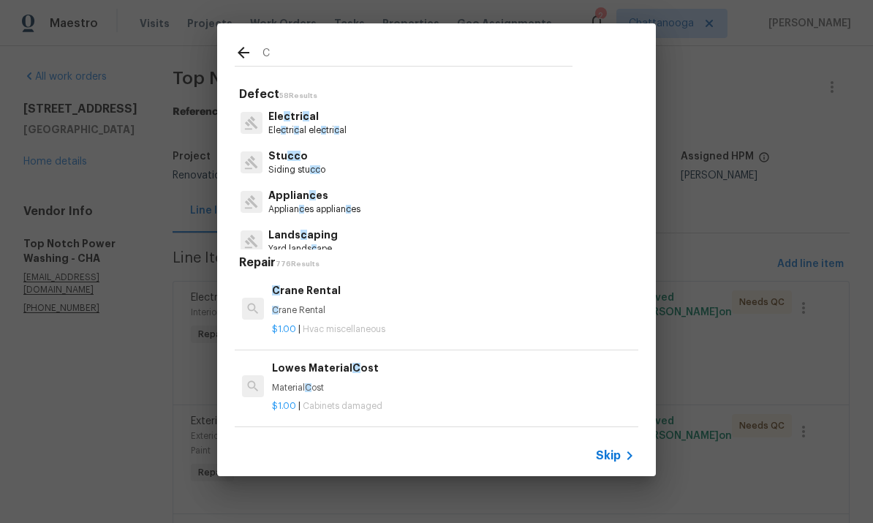
type input "Cl"
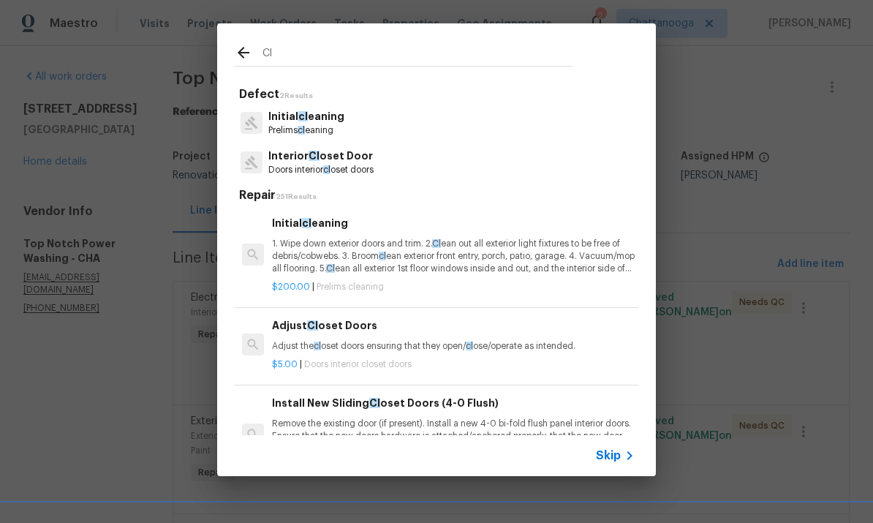
click at [395, 274] on p "1. Wipe down exterior doors and trim. 2. Cl ean out all exterior light fixtures…" at bounding box center [453, 256] width 363 height 37
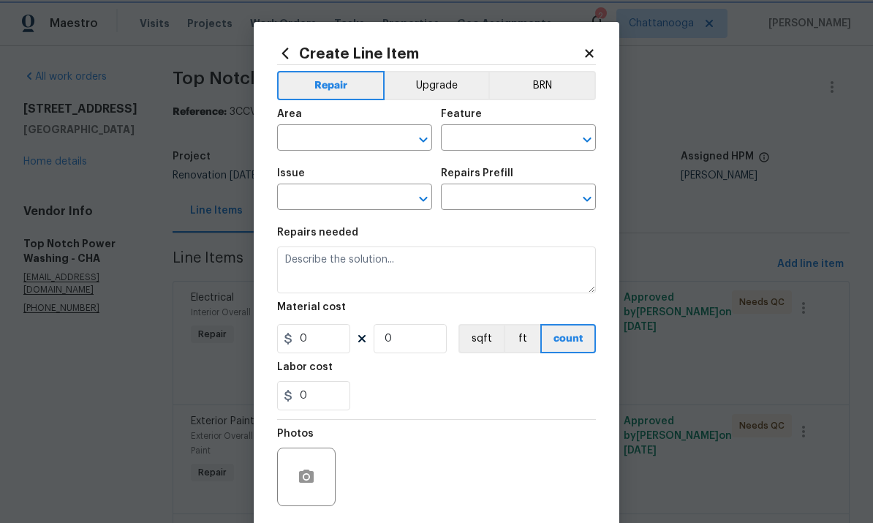
type input "Home Readiness Packages"
type input "Initial cleaning"
type input "Initial cleaning $200.00"
type textarea "1. Wipe down exterior doors and trim. 2. Clean out all exterior light fixtures …"
type input "200"
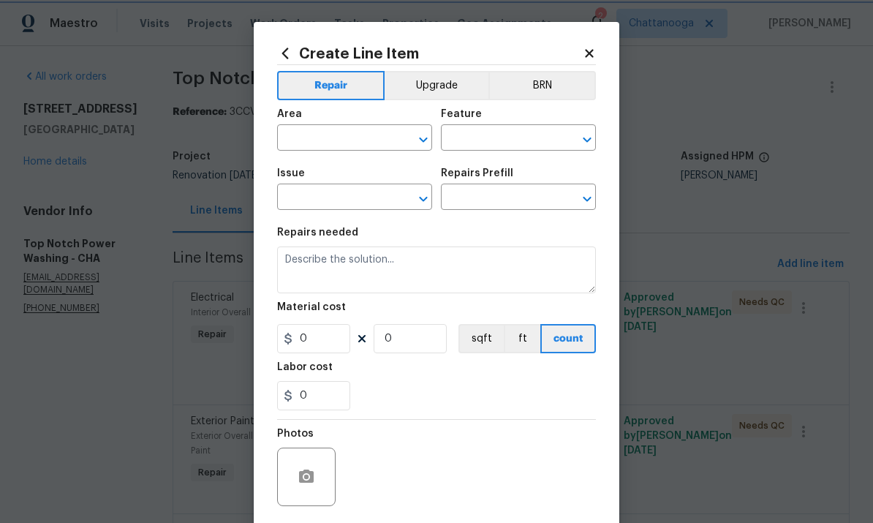
type input "1"
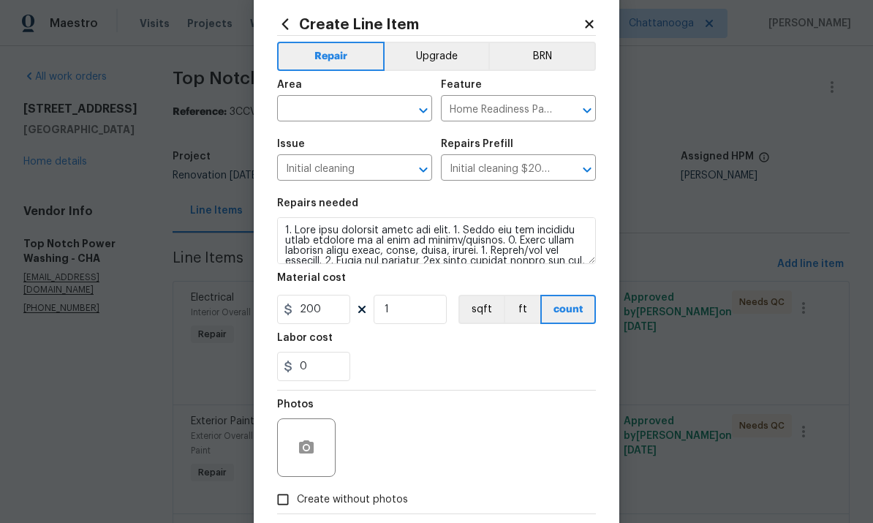
scroll to position [29, 0]
click at [355, 111] on input "text" at bounding box center [334, 110] width 114 height 23
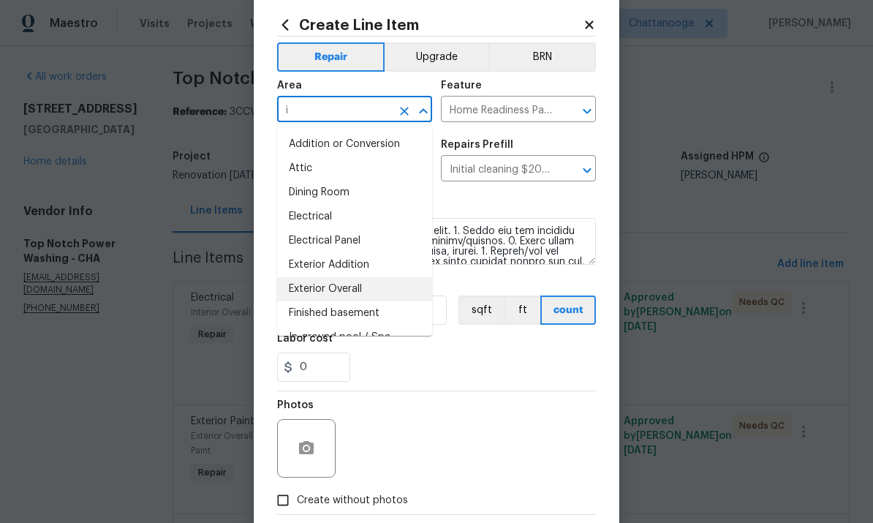
click at [346, 285] on li "Exterior Overall" at bounding box center [354, 289] width 155 height 24
type input "Exterior Overall"
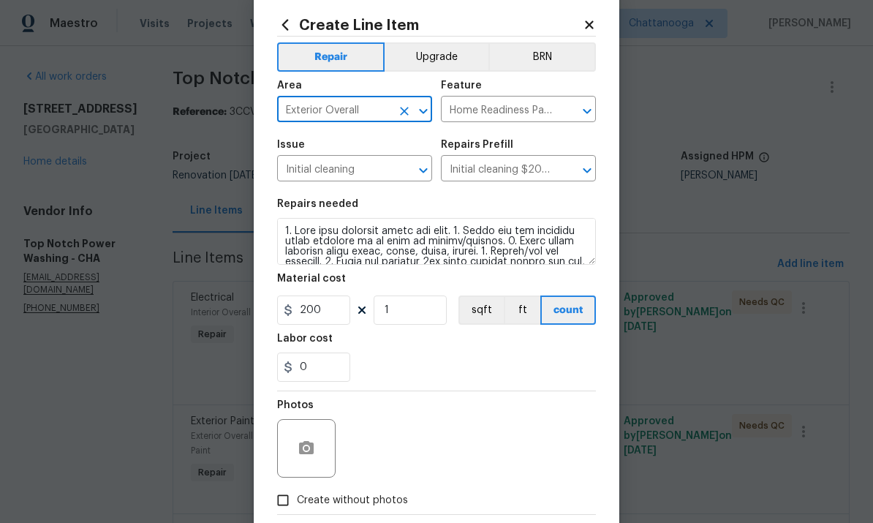
click at [410, 114] on icon "Clear" at bounding box center [404, 111] width 15 height 15
click at [362, 165] on li "Interior Overall" at bounding box center [354, 169] width 155 height 24
type input "Interior Overall"
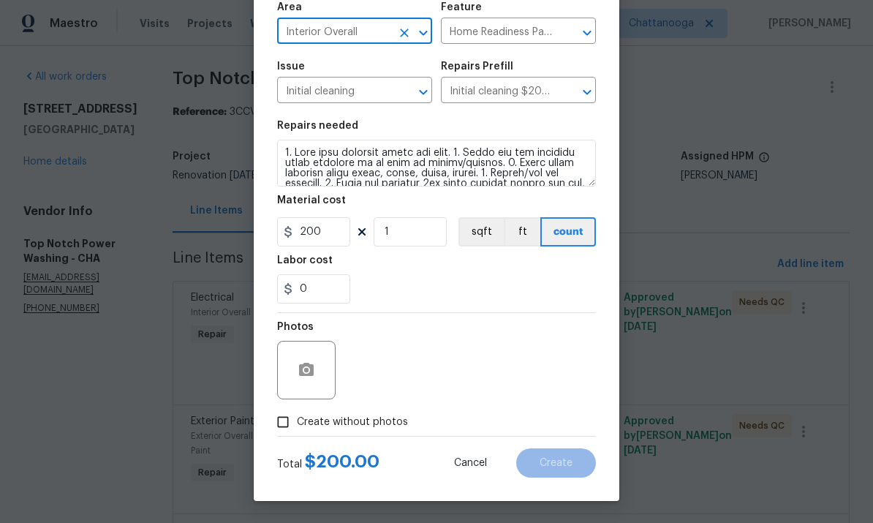
scroll to position [110, 0]
click at [381, 418] on span "Create without photos" at bounding box center [352, 422] width 111 height 15
click at [297, 418] on input "Create without photos" at bounding box center [283, 422] width 28 height 28
checkbox input "true"
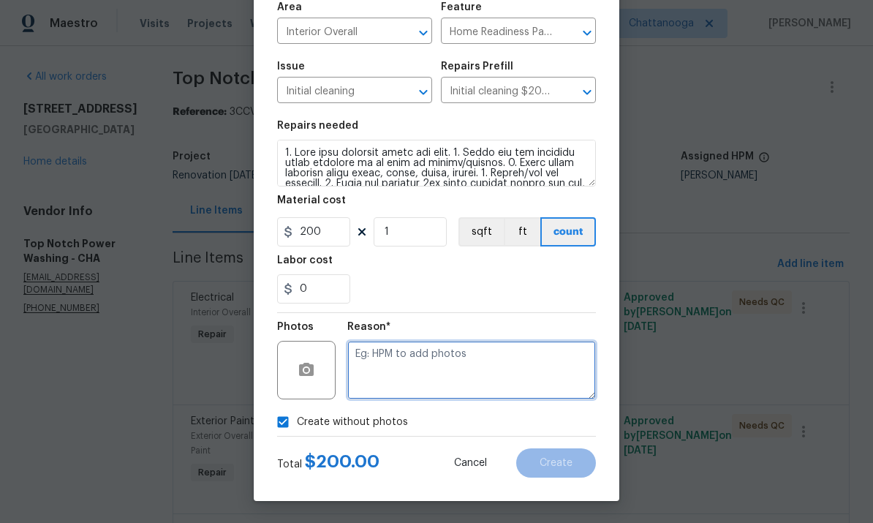
click at [465, 363] on textarea at bounding box center [471, 370] width 249 height 59
type textarea "."
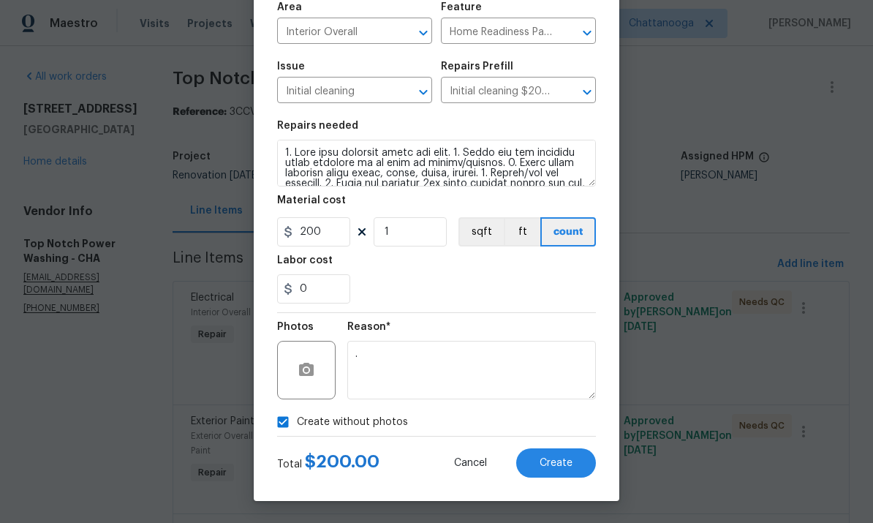
click at [549, 278] on div "0" at bounding box center [436, 288] width 319 height 29
click at [577, 458] on button "Create" at bounding box center [556, 462] width 80 height 29
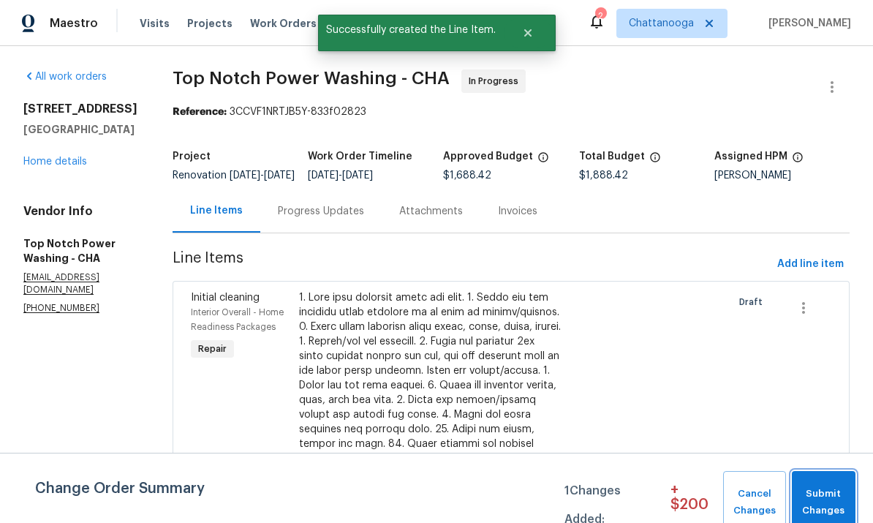
click at [835, 498] on span "Submit Changes" at bounding box center [824, 503] width 49 height 34
